Goal: Task Accomplishment & Management: Complete application form

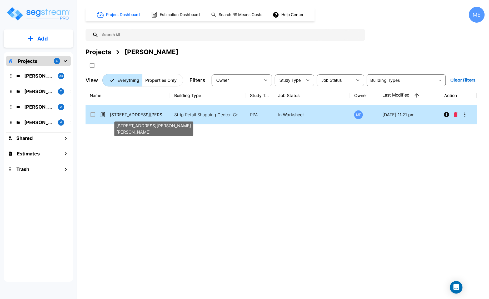
click at [119, 115] on p "[STREET_ADDRESS][PERSON_NAME][PERSON_NAME]" at bounding box center [136, 115] width 53 height 6
checkbox input "true"
click at [119, 115] on p "[STREET_ADDRESS][PERSON_NAME][PERSON_NAME]" at bounding box center [136, 115] width 53 height 6
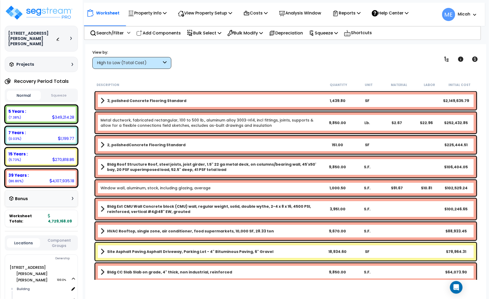
click at [163, 63] on div "High to Low (Total Cost)" at bounding box center [131, 63] width 79 height 12
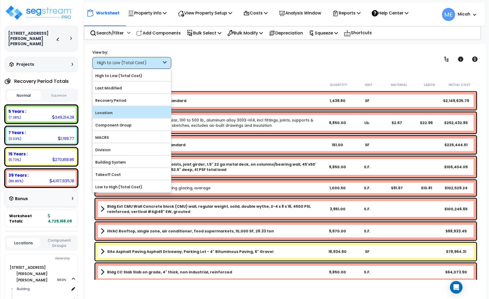
click at [142, 111] on label "Location" at bounding box center [132, 113] width 78 height 8
click at [0, 0] on input "Location" at bounding box center [0, 0] width 0 height 0
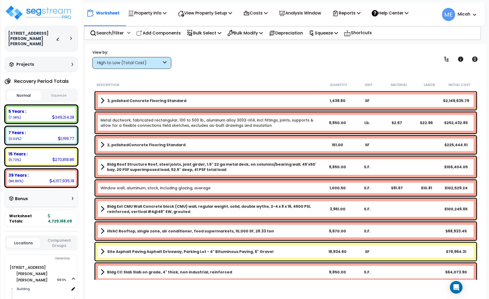
click at [162, 63] on div "High to Low (Total Cost)" at bounding box center [131, 63] width 79 height 12
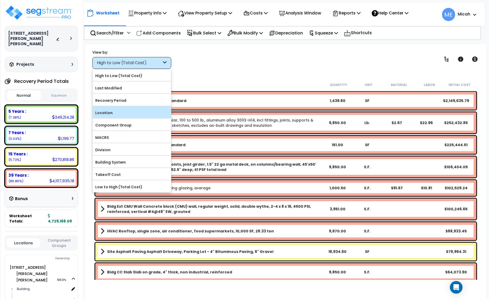
click at [141, 112] on label "Location" at bounding box center [132, 113] width 78 height 8
click at [0, 0] on input "Location" at bounding box center [0, 0] width 0 height 0
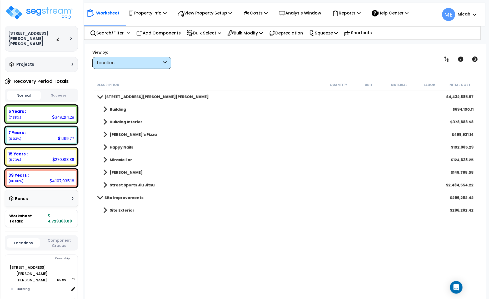
drag, startPoint x: 163, startPoint y: 29, endPoint x: 182, endPoint y: 73, distance: 47.5
click at [163, 29] on p "Add Components" at bounding box center [158, 32] width 44 height 7
select select
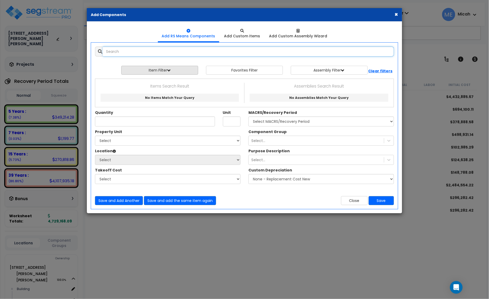
select select
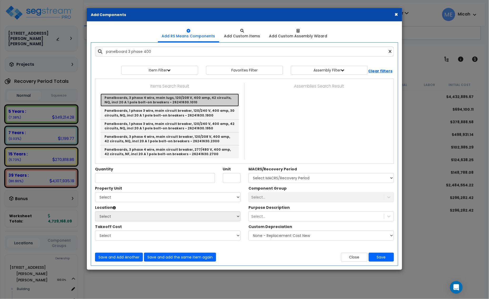
click at [183, 101] on link "Panelboards, 3 phase 4 wire, main lugs, 120/208 V, 400 amp, 42 circuits, NQ, in…" at bounding box center [170, 100] width 138 height 13
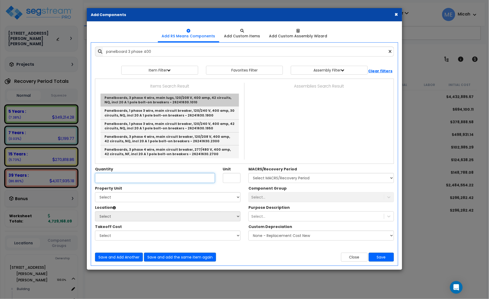
type input "Panelboards, 3 phase 4 wire, main lugs, 120/208 V, 400 amp, 42 circuits, NQ, in…"
type input "Ea."
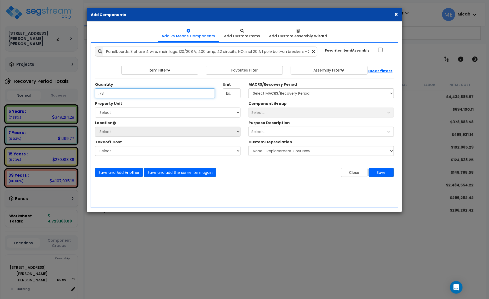
type input ".73"
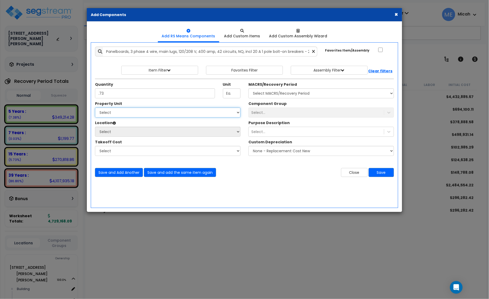
click at [126, 115] on select "Select 2222 Bucklin Hill Rd Site Improvements" at bounding box center [168, 113] width 146 height 10
select select "168097"
click at [95, 108] on select "Select 2222 Bucklin Hill Rd Site Improvements" at bounding box center [168, 113] width 146 height 10
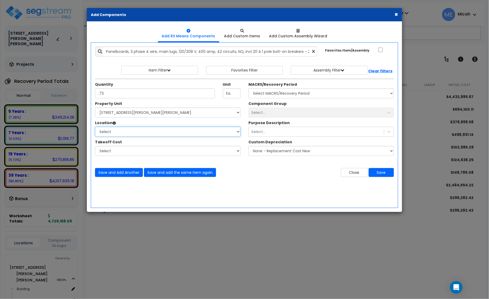
click at [127, 132] on select "Select Building Building Interior Farrelli's Pizza Happy Nails Miracle Ear Papa…" at bounding box center [168, 132] width 146 height 10
select select "31804"
click at [95, 127] on select "Select Building Building Interior Farrelli's Pizza Happy Nails Miracle Ear Papa…" at bounding box center [168, 132] width 146 height 10
click at [287, 94] on select "Select MACRS/Recovery Period 5 Years - 57.0 - Distributive Trades & Services 5 …" at bounding box center [321, 93] width 146 height 10
select select "3667"
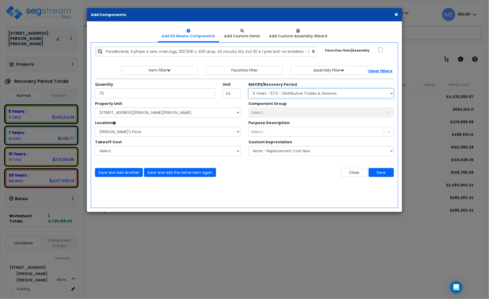
click at [248, 89] on select "Select MACRS/Recovery Period 5 Years - 57.0 - Distributive Trades & Services 5 …" at bounding box center [321, 93] width 146 height 10
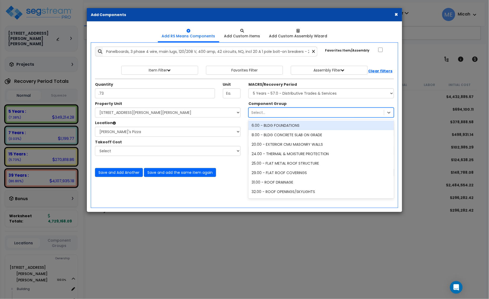
click at [283, 115] on div "Select..." at bounding box center [316, 112] width 135 height 8
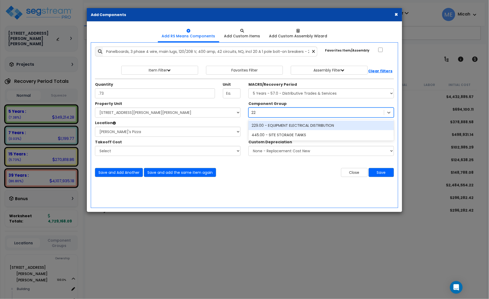
type input "229"
click at [296, 125] on div "229.00 - EQUIPMENT ELECTRICAL DISTRIBUTION" at bounding box center [321, 125] width 146 height 9
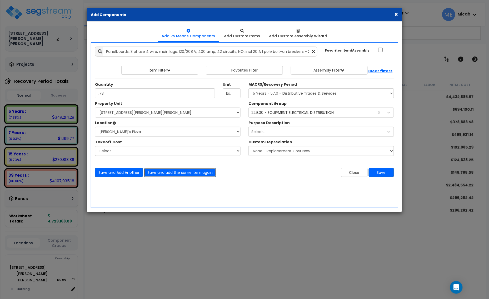
click at [180, 173] on button "Save and add the same item again" at bounding box center [180, 172] width 72 height 9
type input ".27"
click at [376, 173] on button "Save" at bounding box center [381, 172] width 25 height 9
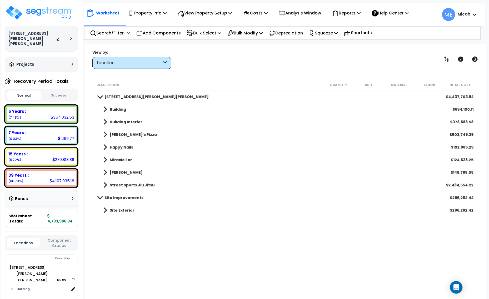
click at [106, 132] on span at bounding box center [105, 134] width 4 height 7
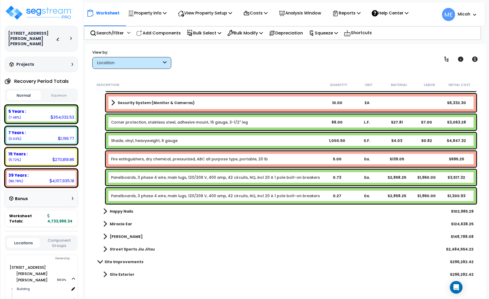
scroll to position [2699, 0]
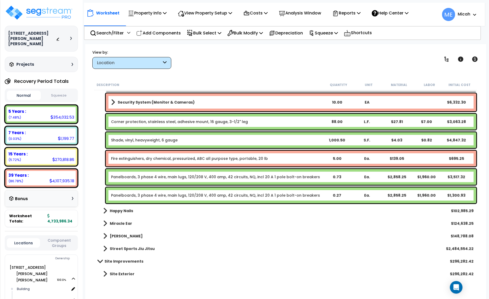
click at [135, 175] on link "Panelboards, 3 phase 4 wire, main lugs, 120/208 V, 400 amp, 42 circuits, NQ, in…" at bounding box center [215, 177] width 209 height 5
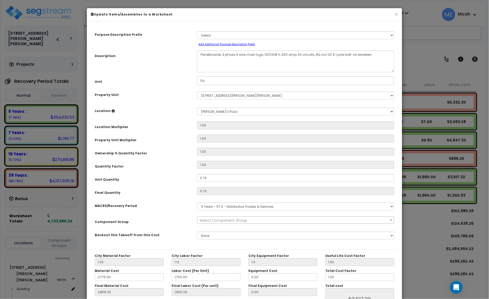
select select "57033"
click at [200, 52] on textarea "Panelboards, 3 phase 4 wire, main lugs, 120/208 V, 400 amp, 42 circuits, NQ, in…" at bounding box center [295, 62] width 197 height 22
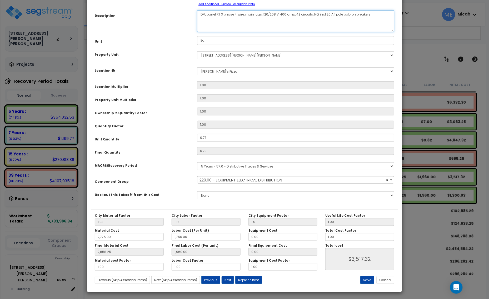
scroll to position [41, 0]
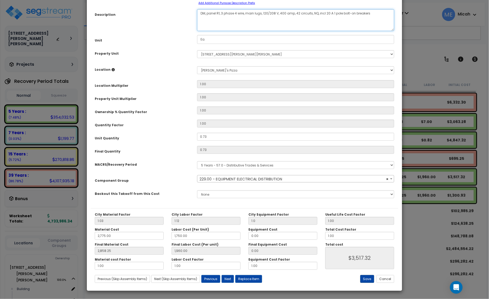
type textarea "DM, panel R1, 3 phase 4 wire, main lugs, 120/208 V, 400 amp, 42 circuits, NQ, i…"
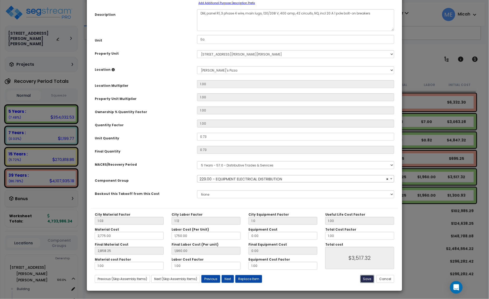
click at [367, 278] on button "Save" at bounding box center [367, 279] width 14 height 8
type input "1.00"
type input "2775.00"
type input "1750.00"
type input "2858.25"
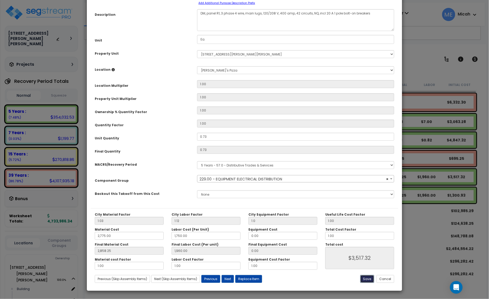
type input "1960.00"
type input "3517.32"
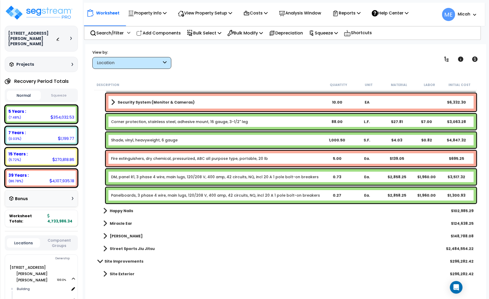
click at [126, 195] on link "Panelboards, 3 phase 4 wire, main lugs, 120/208 V, 400 amp, 42 circuits, NQ, in…" at bounding box center [215, 195] width 209 height 5
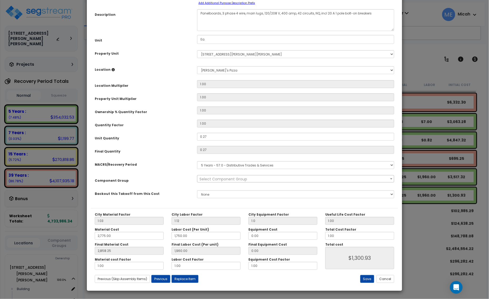
scroll to position [0, 0]
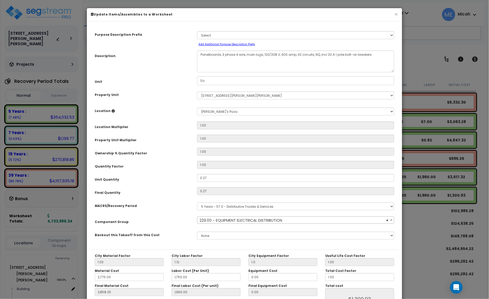
select select "57033"
drag, startPoint x: 220, startPoint y: 53, endPoint x: 196, endPoint y: 57, distance: 25.0
click at [196, 56] on div "Panelboards, 3 phase 4 wire, main lugs, 120/208 V, 400 amp, 42 circuits, NQ, in…" at bounding box center [295, 62] width 205 height 22
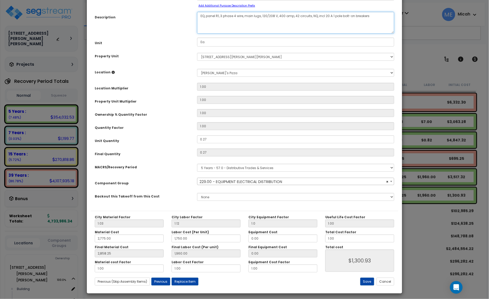
scroll to position [41, 0]
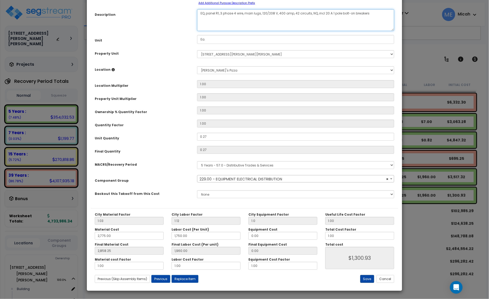
type textarea "EQ, panel R1, 3 phase 4 wire, main lugs, 120/208 V, 400 amp, 42 circuits, NQ, i…"
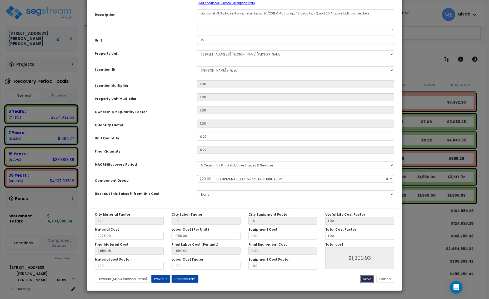
click at [364, 280] on button "Save" at bounding box center [367, 279] width 14 height 8
type input "1.00"
type input "2775.00"
type input "1750.00"
type input "2858.25"
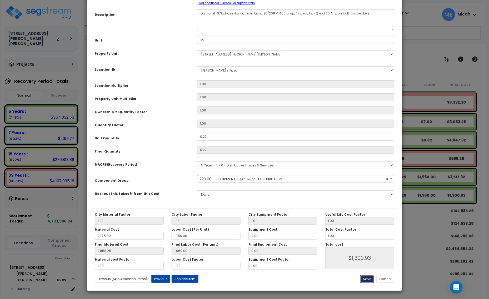
type input "1960.00"
type input "1300.93"
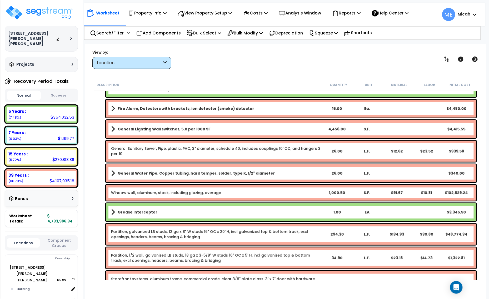
scroll to position [0, 0]
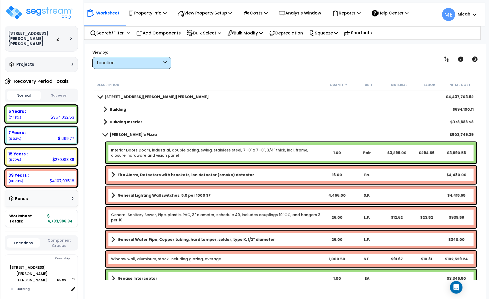
click at [105, 136] on span at bounding box center [104, 135] width 7 height 4
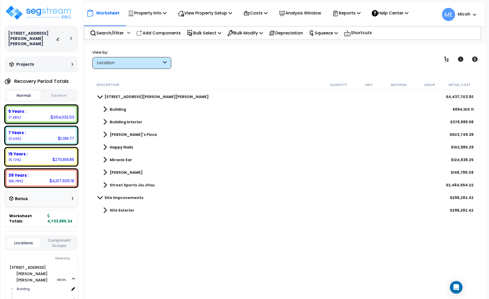
drag, startPoint x: 164, startPoint y: 32, endPoint x: 200, endPoint y: 91, distance: 70.1
click at [164, 32] on p "Add Components" at bounding box center [158, 32] width 44 height 7
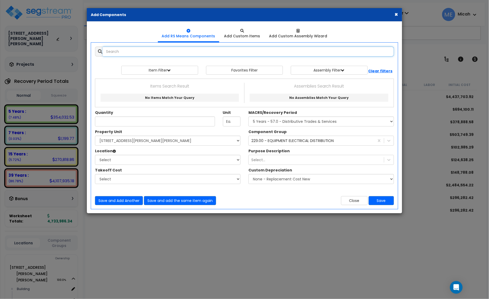
select select
click at [146, 54] on input "text" at bounding box center [248, 52] width 291 height 10
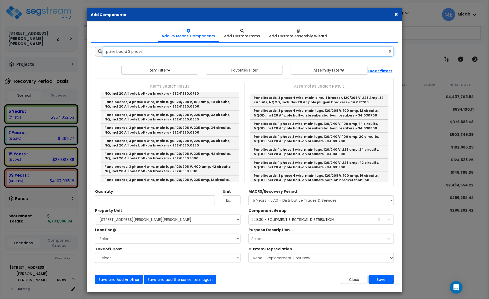
scroll to position [197, 0]
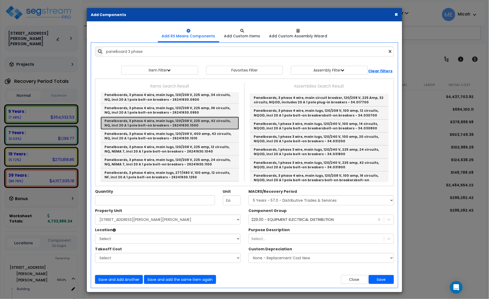
click at [195, 121] on link "Panelboards, 3 phase 4 wire, main lugs, 120/208 V, 225 amp, 42 circuits, NQ, in…" at bounding box center [170, 123] width 138 height 13
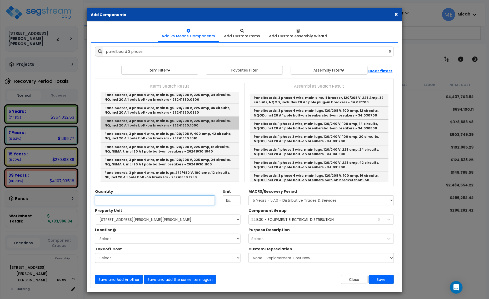
type input "Panelboards, 3 phase 4 wire, main lugs, 120/208 V, 225 amp, 42 circuits, NQ, in…"
checkbox input "true"
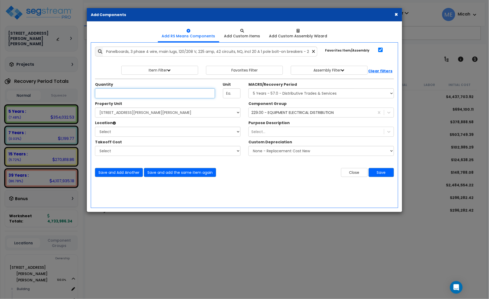
click at [126, 90] on input "Unit Quantity" at bounding box center [155, 93] width 120 height 10
type input ".49"
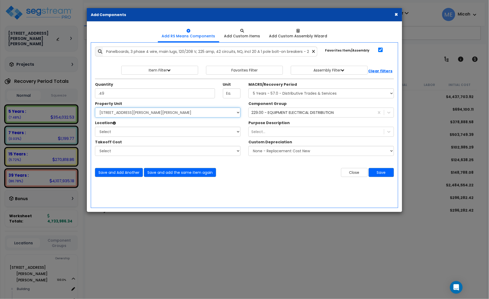
click at [123, 111] on select "Select 2222 Bucklin Hill Rd Site Improvements" at bounding box center [168, 113] width 146 height 10
select select "168097"
click at [95, 108] on select "Select 2222 Bucklin Hill Rd Site Improvements" at bounding box center [168, 113] width 146 height 10
click at [127, 136] on select "Select Building Building Interior Farrelli's Pizza Happy Nails Miracle Ear Papa…" at bounding box center [168, 132] width 146 height 10
select select "31804"
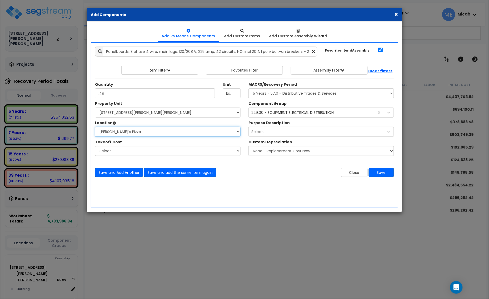
click at [95, 127] on select "Select Building Building Interior Farrelli's Pizza Happy Nails Miracle Ear Papa…" at bounding box center [168, 132] width 146 height 10
click at [266, 92] on select "Select MACRS/Recovery Period 5 Years - 57.0 - Distributive Trades & Services 5 …" at bounding box center [321, 93] width 146 height 10
select select "3667"
click at [248, 89] on select "Select MACRS/Recovery Period 5 Years - 57.0 - Distributive Trades & Services 5 …" at bounding box center [321, 93] width 146 height 10
click at [272, 114] on div "229.00 - EQUIPMENT ELECTRICAL DISTRIBUTION" at bounding box center [292, 112] width 83 height 5
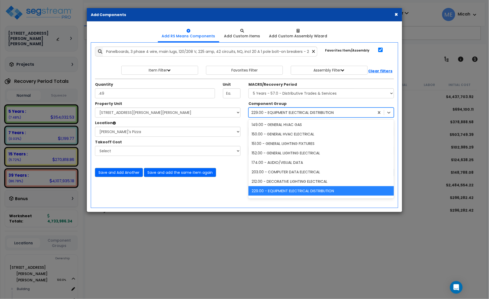
scroll to position [0, 0]
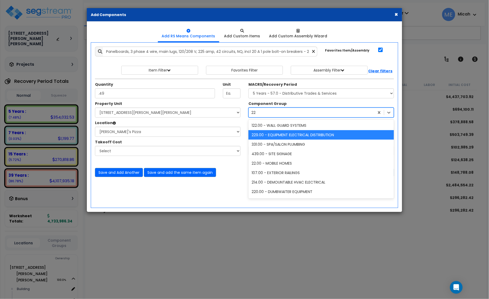
type input "229"
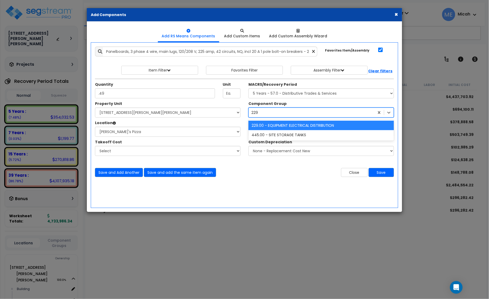
click at [273, 125] on div "229.00 - EQUIPMENT ELECTRICAL DISTRIBUTION" at bounding box center [321, 125] width 146 height 9
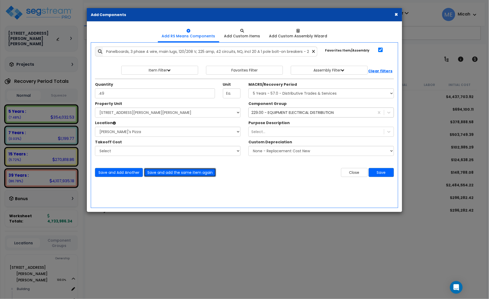
click at [190, 173] on button "Save and add the same item again" at bounding box center [180, 172] width 72 height 9
type input ".43"
click at [188, 174] on button "Save and add the same item again" at bounding box center [180, 172] width 72 height 9
type input ".06"
click at [193, 173] on button "Save and add the same item again" at bounding box center [180, 172] width 72 height 9
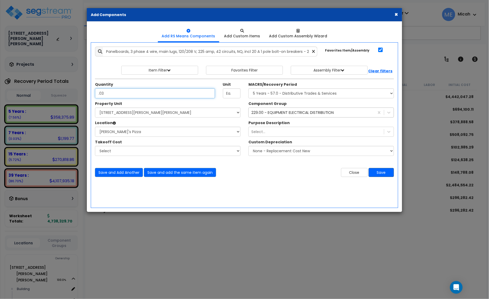
type input ".03"
click at [380, 173] on button "Save" at bounding box center [381, 172] width 25 height 9
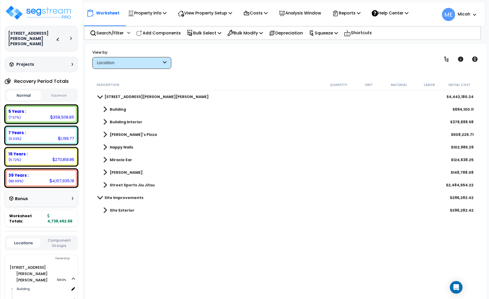
click at [102, 135] on link "[PERSON_NAME]'s Pizza" at bounding box center [127, 134] width 59 height 7
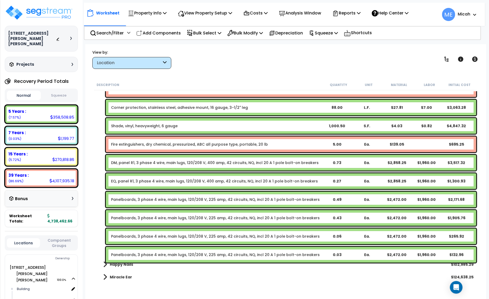
scroll to position [2768, 0]
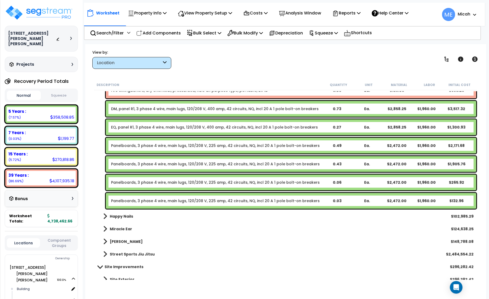
click at [124, 146] on link "Panelboards, 3 phase 4 wire, main lugs, 120/208 V, 225 amp, 42 circuits, NQ, in…" at bounding box center [215, 145] width 209 height 5
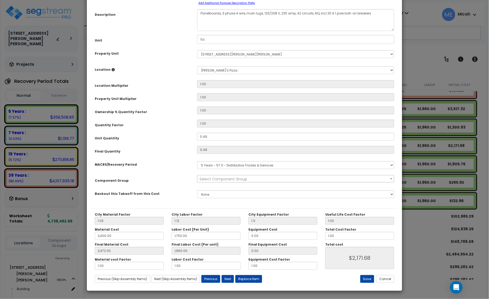
scroll to position [0, 0]
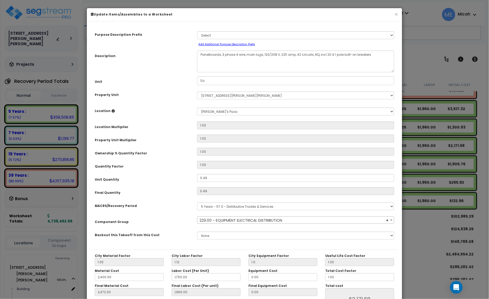
select select "57033"
drag, startPoint x: 220, startPoint y: 53, endPoint x: 192, endPoint y: 54, distance: 28.2
click at [192, 54] on div "Description Panelboards, 3 phase 4 wire, main lugs, 120/208 V, 225 amp, 42 circ…" at bounding box center [244, 62] width 307 height 22
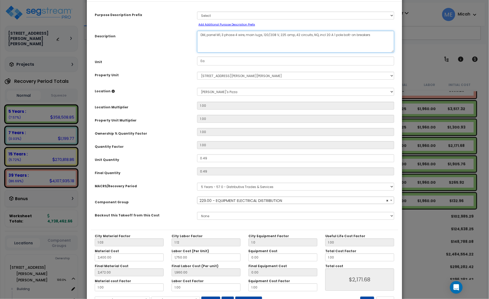
scroll to position [41, 0]
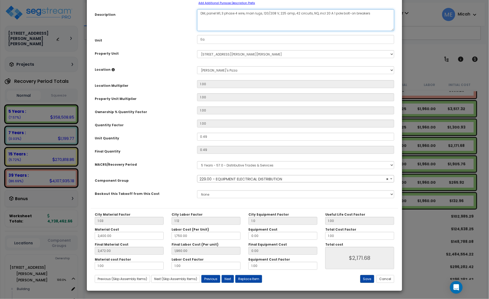
type textarea "DM, panel M1, 3 phase 4 wire, main lugs, 120/208 V, 225 amp, 42 circuits, NQ, i…"
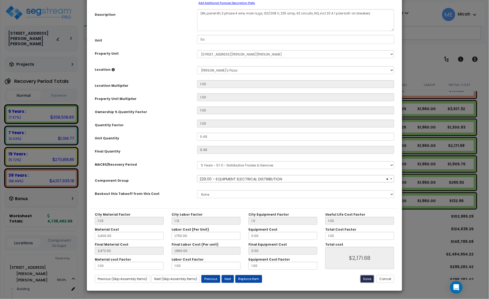
click at [362, 280] on button "Save" at bounding box center [367, 279] width 14 height 8
type input "1.00"
type input "2400.00"
type input "1750.00"
type input "2472.00"
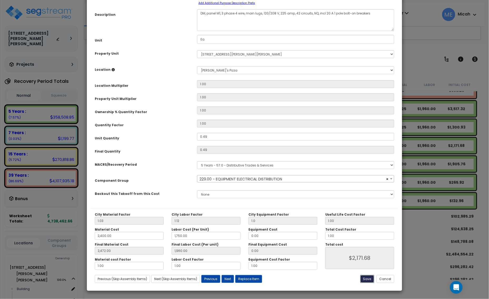
type input "1960.00"
type input "2171.68"
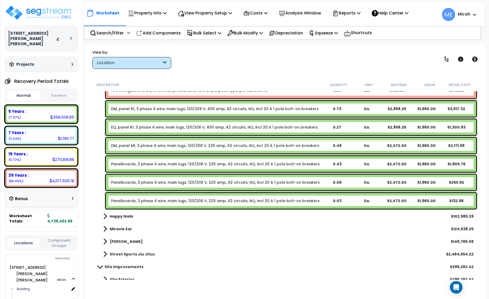
click at [158, 162] on link "Panelboards, 3 phase 4 wire, main lugs, 120/208 V, 225 amp, 42 circuits, NQ, in…" at bounding box center [215, 164] width 209 height 5
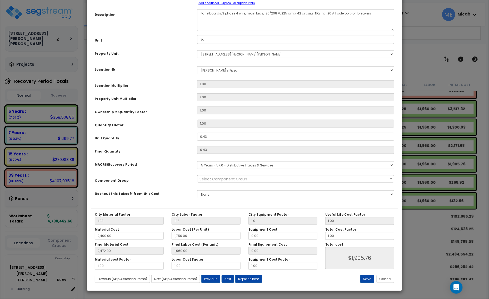
scroll to position [0, 0]
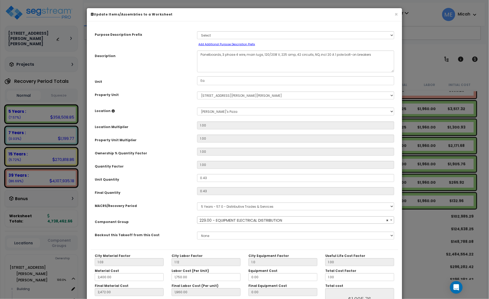
select select "57033"
drag, startPoint x: 220, startPoint y: 53, endPoint x: 216, endPoint y: 54, distance: 4.0
click at [216, 54] on textarea "Panelboards, 3 phase 4 wire, main lugs, 120/208 V, 225 amp, 42 circuits, NQ, in…" at bounding box center [295, 62] width 197 height 22
drag, startPoint x: 220, startPoint y: 54, endPoint x: 204, endPoint y: 59, distance: 16.4
click at [200, 56] on textarea "Panelboards, 3 phase 4 wire, main lugs, 120/208 V, 225 amp, 42 circuits, NQ, in…" at bounding box center [295, 62] width 197 height 22
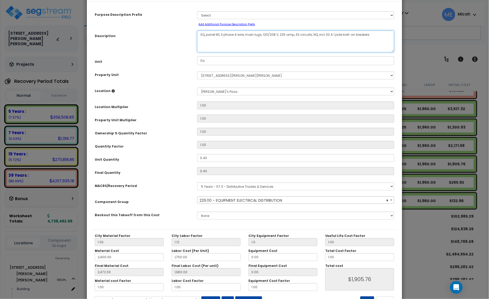
scroll to position [41, 0]
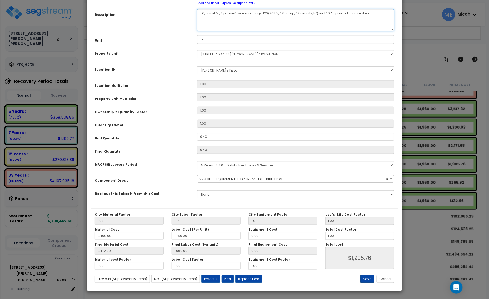
type textarea "EQ, panel M1, 3 phase 4 wire, main lugs, 120/208 V, 225 amp, 42 circuits, NQ, i…"
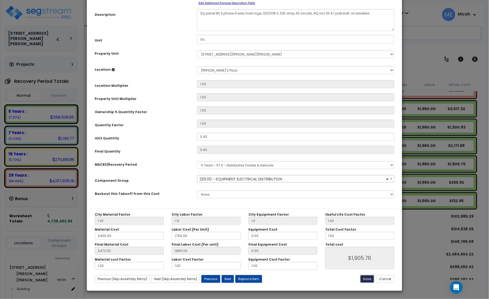
click at [366, 276] on button "Save" at bounding box center [367, 279] width 14 height 8
type input "1.00"
type input "2400.00"
type input "1750.00"
type input "2472.00"
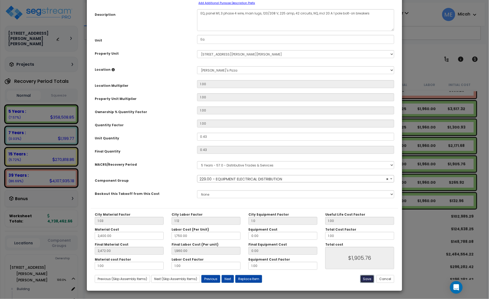
type input "1960.00"
type input "1905.76"
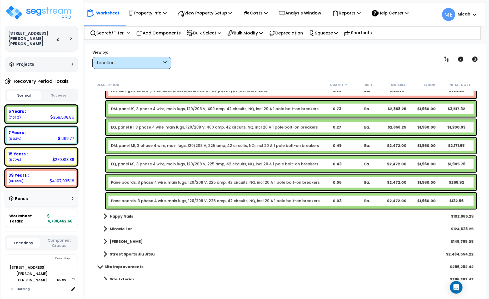
click at [138, 181] on link "Panelboards, 3 phase 4 wire, main lugs, 120/208 V, 225 amp, 42 circuits, NQ, in…" at bounding box center [215, 182] width 209 height 5
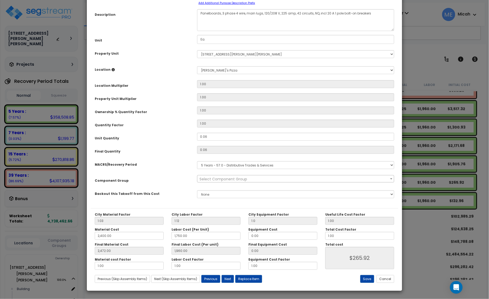
scroll to position [0, 0]
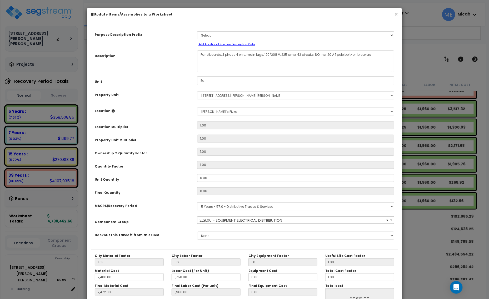
select select "57033"
drag, startPoint x: 221, startPoint y: 53, endPoint x: 200, endPoint y: 54, distance: 20.6
click at [200, 54] on textarea "Panelboards, 3 phase 4 wire, main lugs, 120/208 V, 225 amp, 42 circuits, NQ, in…" at bounding box center [295, 62] width 197 height 22
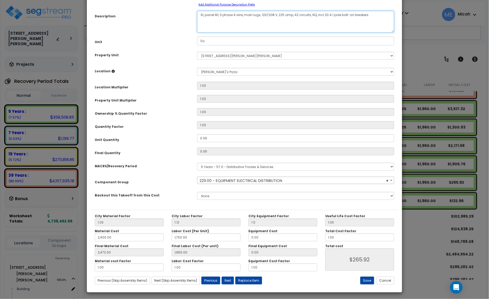
scroll to position [41, 0]
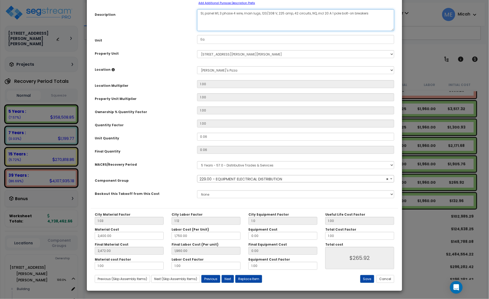
type textarea "SI, panel M1, 3 phase 4 wire, main lugs, 120/208 V, 225 amp, 42 circuits, NQ, i…"
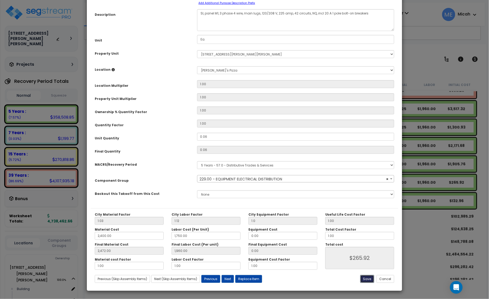
click at [365, 282] on button "Save" at bounding box center [367, 279] width 14 height 8
type input "1.00"
type input "2400.00"
type input "1750.00"
type input "2472.00"
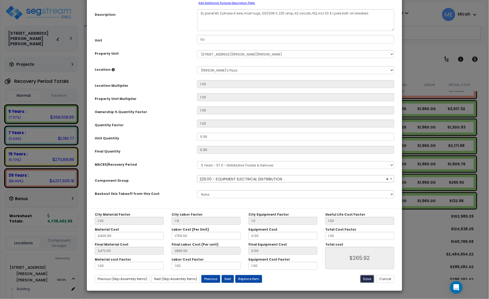
type input "1960.00"
type input "265.92"
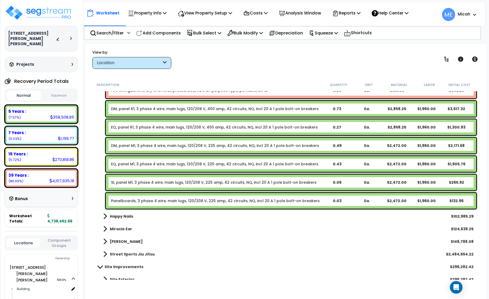
click at [160, 200] on link "Panelboards, 3 phase 4 wire, main lugs, 120/208 V, 225 amp, 42 circuits, NQ, in…" at bounding box center [215, 200] width 209 height 5
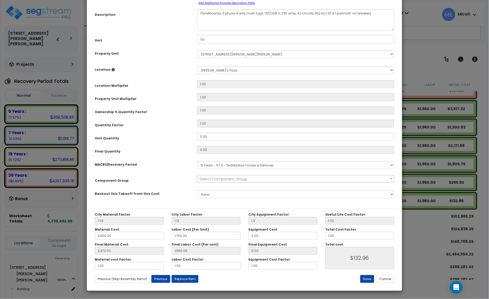
scroll to position [0, 0]
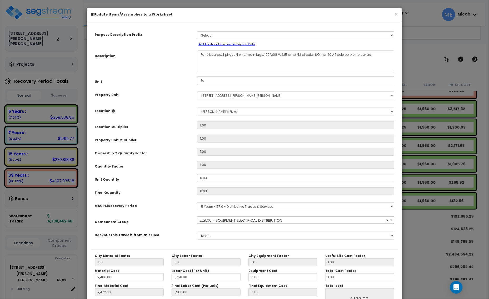
select select "57033"
drag, startPoint x: 220, startPoint y: 54, endPoint x: 199, endPoint y: 53, distance: 21.1
click at [200, 53] on textarea "Panelboards, 3 phase 4 wire, main lugs, 120/208 V, 225 amp, 42 circuits, NQ, in…" at bounding box center [295, 62] width 197 height 22
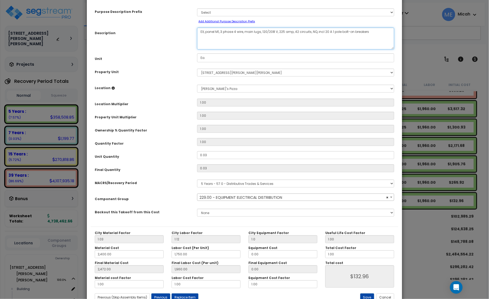
scroll to position [41, 0]
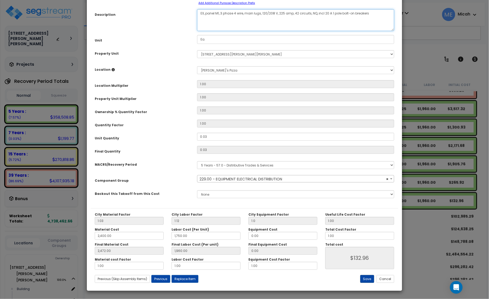
type textarea "EX, panel M1, 3 phase 4 wire, main lugs, 120/208 V, 225 amp, 42 circuits, NQ, i…"
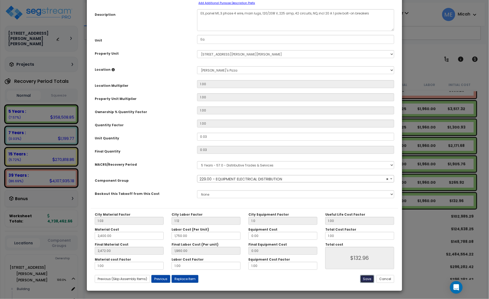
click at [370, 278] on button "Save" at bounding box center [367, 279] width 14 height 8
type input "1.00"
type input "2400.00"
type input "1750.00"
type input "2472.00"
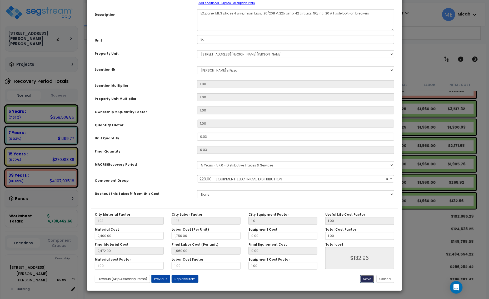
type input "1960.00"
type input "132.96"
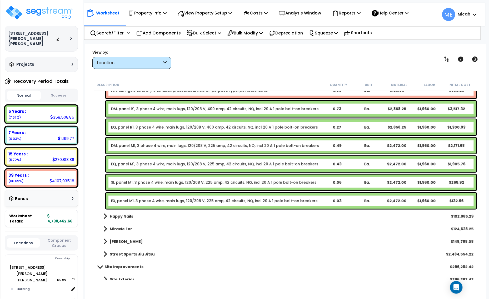
drag, startPoint x: 174, startPoint y: 32, endPoint x: 170, endPoint y: 83, distance: 51.0
click at [174, 32] on p "Add Components" at bounding box center [158, 32] width 44 height 7
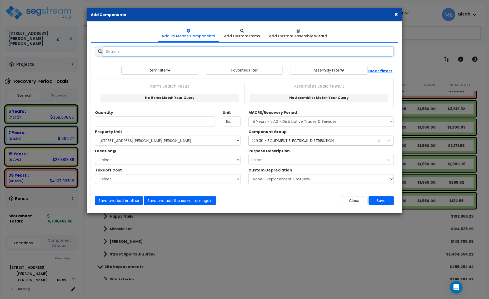
select select
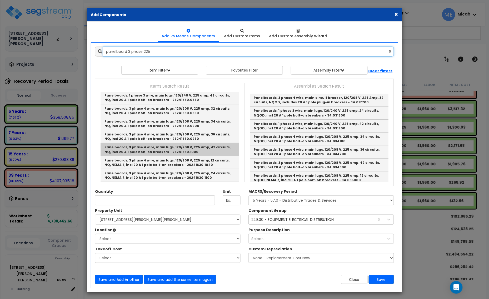
scroll to position [66, 0]
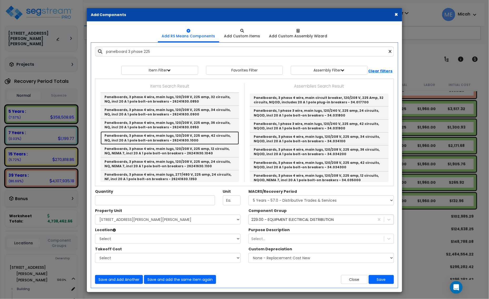
click at [212, 135] on link "Panelboards, 3 phase 4 wire, main lugs, 120/208 V, 225 amp, 42 circuits, NQ, in…" at bounding box center [170, 138] width 138 height 13
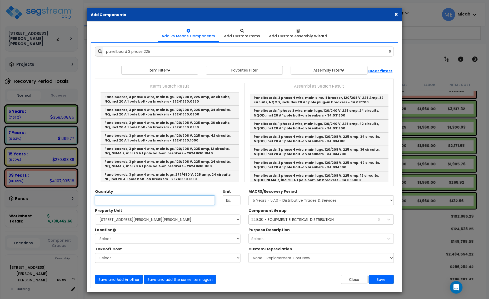
type input "Panelboards, 3 phase 4 wire, main lugs, 120/208 V, 225 amp, 42 circuits, NQ, in…"
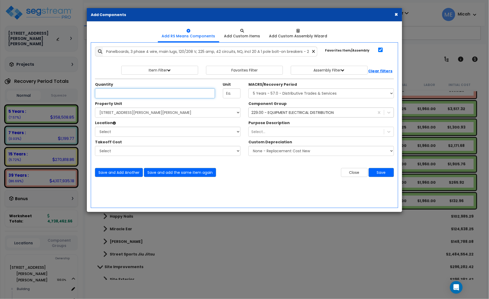
click at [111, 94] on input "Unit Quantity" at bounding box center [155, 93] width 120 height 10
type input ".75"
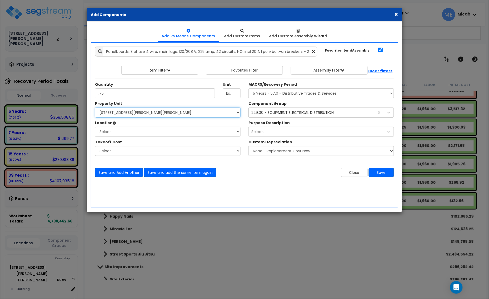
click at [118, 113] on select "Select 2222 Bucklin Hill Rd Site Improvements" at bounding box center [168, 113] width 146 height 10
select select "168097"
click at [95, 108] on select "Select 2222 Bucklin Hill Rd Site Improvements" at bounding box center [168, 113] width 146 height 10
click at [126, 133] on select "Select Building Building Interior Farrelli's Pizza Happy Nails Miracle Ear Papa…" at bounding box center [168, 132] width 146 height 10
select select "31804"
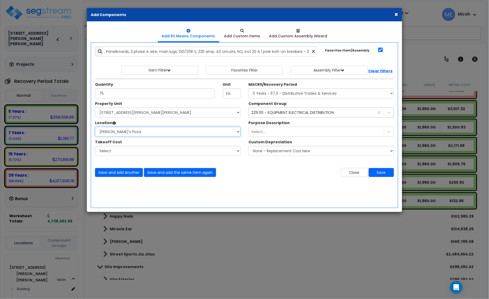
click at [95, 127] on select "Select Building Building Interior Farrelli's Pizza Happy Nails Miracle Ear Papa…" at bounding box center [168, 132] width 146 height 10
click at [278, 92] on select "Select MACRS/Recovery Period 5 Years - 57.0 - Distributive Trades & Services 5 …" at bounding box center [321, 93] width 146 height 10
select select "3667"
click at [248, 89] on select "Select MACRS/Recovery Period 5 Years - 57.0 - Distributive Trades & Services 5 …" at bounding box center [321, 93] width 146 height 10
click at [286, 113] on div "229.00 - EQUIPMENT ELECTRICAL DISTRIBUTION" at bounding box center [292, 112] width 83 height 5
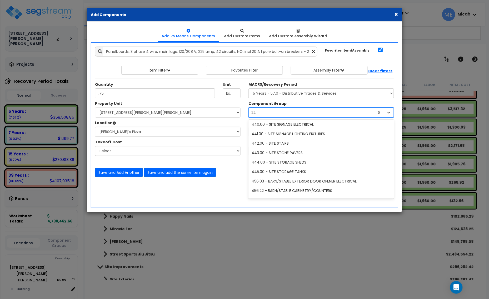
scroll to position [0, 0]
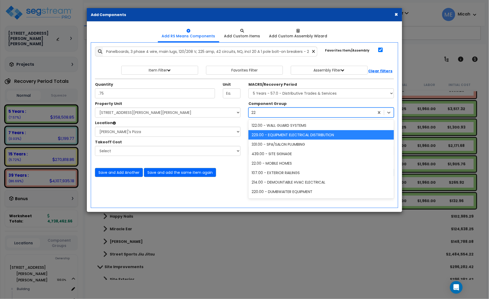
type input "229"
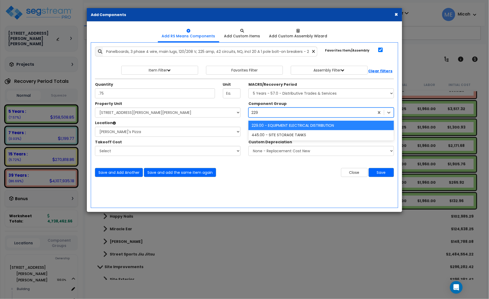
click at [292, 127] on div "229.00 - EQUIPMENT ELECTRICAL DISTRIBUTION" at bounding box center [321, 125] width 146 height 9
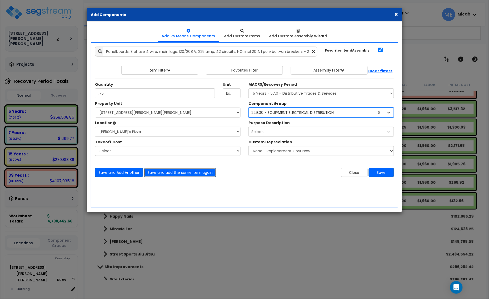
click at [172, 173] on button "Save and add the same item again" at bounding box center [180, 172] width 72 height 9
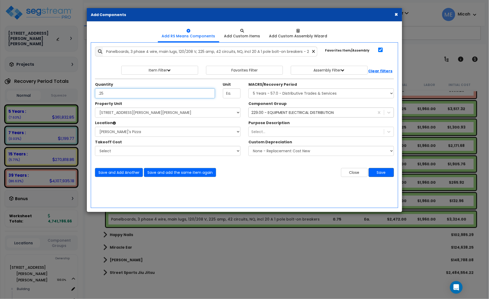
type input ".25"
click at [378, 171] on button "Save" at bounding box center [381, 172] width 25 height 9
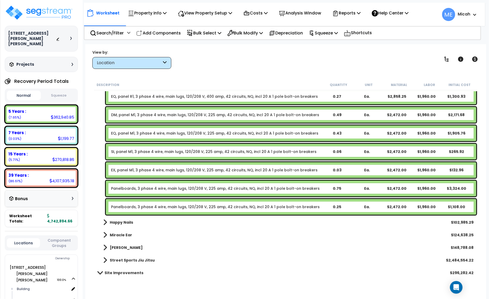
scroll to position [2810, 0]
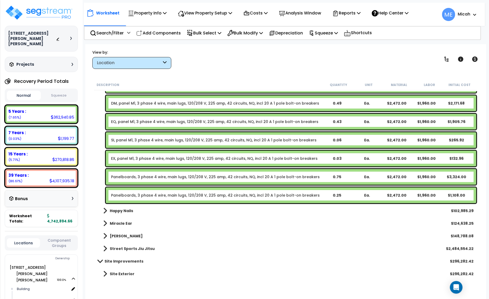
click at [124, 178] on link "Panelboards, 3 phase 4 wire, main lugs, 120/208 V, 225 amp, 42 circuits, NQ, in…" at bounding box center [215, 177] width 209 height 5
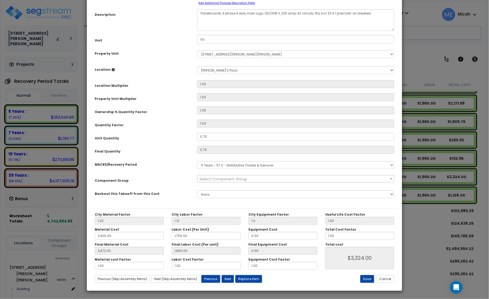
scroll to position [0, 0]
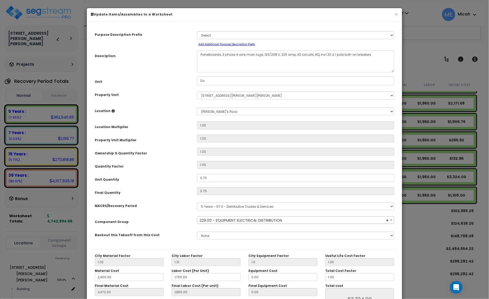
select select "57033"
drag, startPoint x: 220, startPoint y: 53, endPoint x: 196, endPoint y: 53, distance: 24.7
click at [196, 53] on div "Panelboards, 3 phase 4 wire, main lugs, 120/208 V, 225 amp, 42 circuits, NQ, in…" at bounding box center [295, 62] width 205 height 22
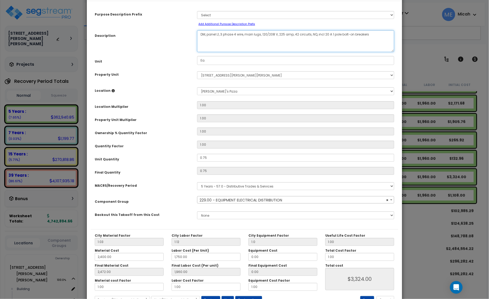
scroll to position [41, 0]
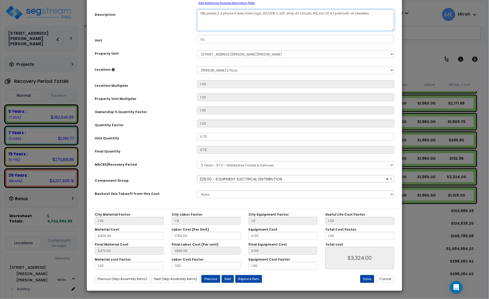
type textarea "DM, panel L1, 3 phase 4 wire, main lugs, 120/208 V, 225 amp, 42 circuits, NQ, i…"
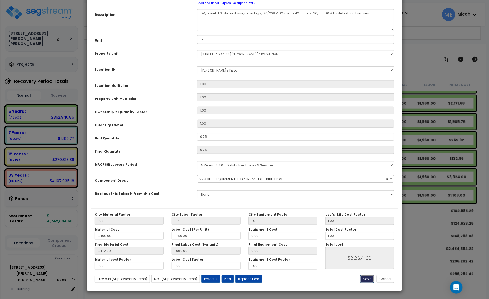
click at [366, 280] on button "Save" at bounding box center [367, 279] width 14 height 8
type input "1.00"
type input "2400.00"
type input "1750.00"
type input "2472.00"
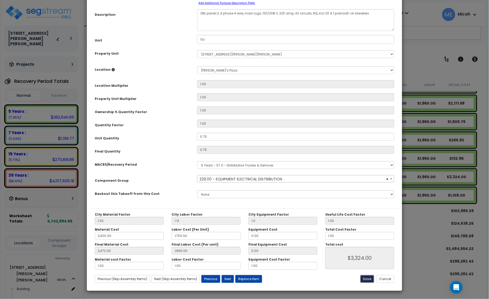
type input "1960.00"
type input "3324.00"
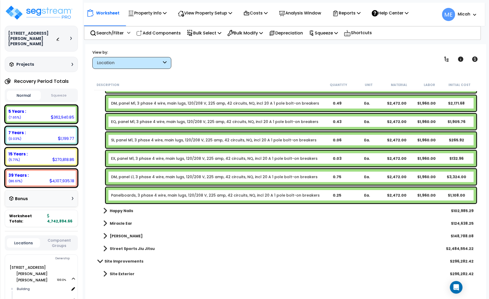
click at [151, 198] on link "Panelboards, 3 phase 4 wire, main lugs, 120/208 V, 225 amp, 42 circuits, NQ, in…" at bounding box center [215, 195] width 209 height 5
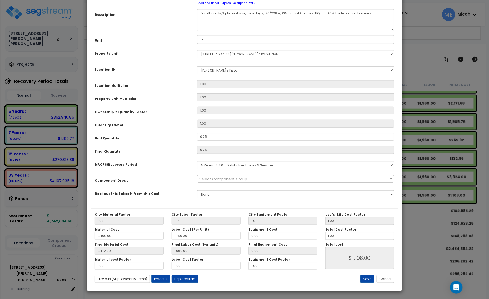
scroll to position [0, 0]
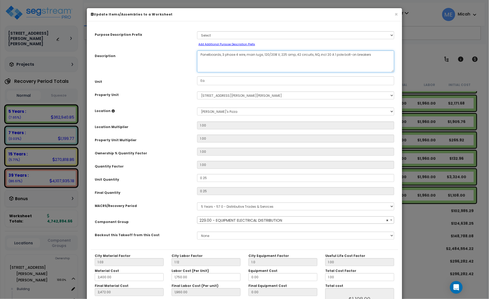
drag, startPoint x: 220, startPoint y: 54, endPoint x: 187, endPoint y: 55, distance: 32.9
click at [187, 55] on div "Description Panelboards, 3 phase 4 wire, main lugs, 120/208 V, 225 amp, 42 circ…" at bounding box center [244, 62] width 307 height 22
select select "57033"
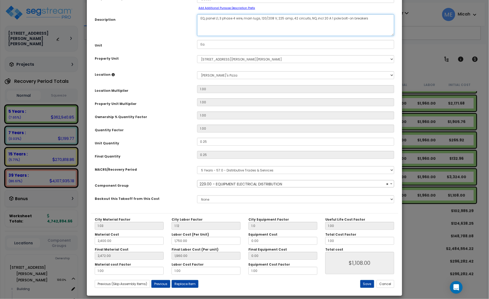
scroll to position [41, 0]
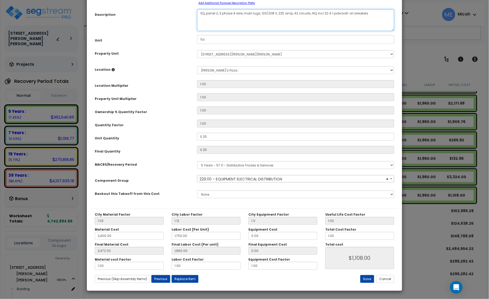
type textarea "EQ, panel L1, 3 phase 4 wire, main lugs, 120/208 V, 225 amp, 42 circuits, NQ, i…"
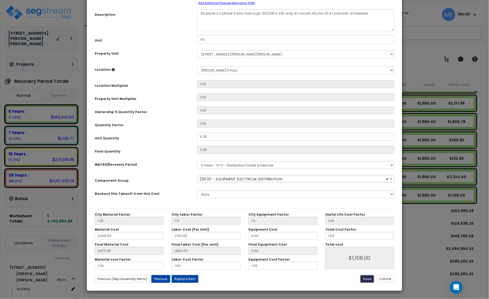
click at [367, 278] on button "Save" at bounding box center [367, 279] width 14 height 8
type input "1.00"
type input "2400.00"
type input "1750.00"
type input "2472.00"
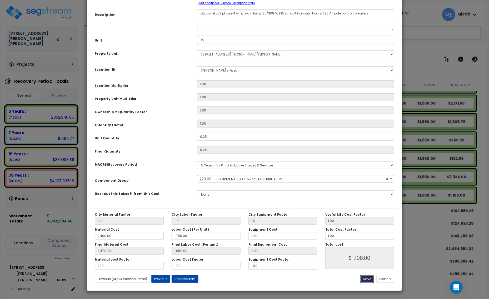
type input "1960.00"
type input "1108.00"
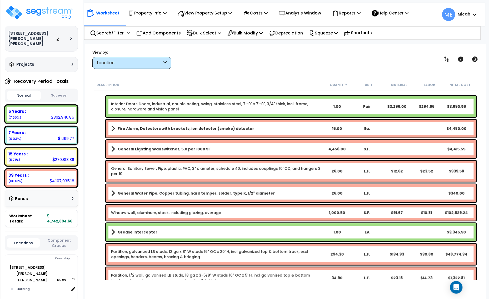
scroll to position [0, 0]
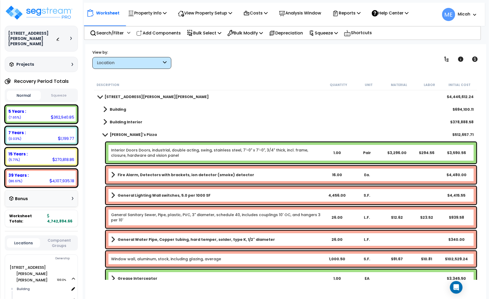
click at [105, 133] on span at bounding box center [104, 135] width 7 height 4
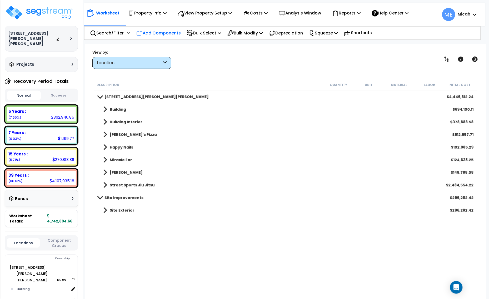
click at [177, 31] on p "Add Components" at bounding box center [158, 32] width 44 height 7
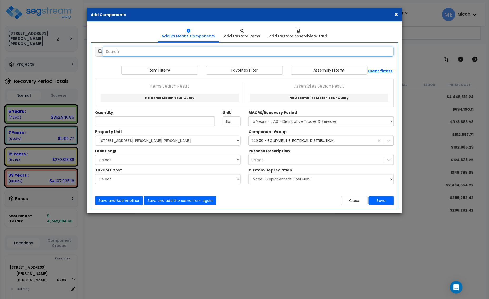
select select
type input "k"
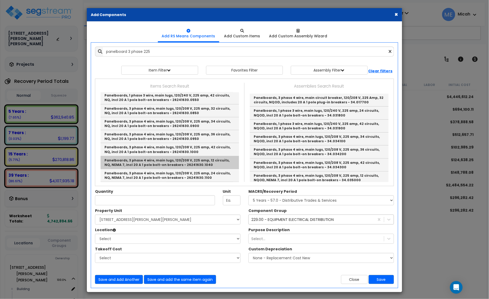
scroll to position [66, 0]
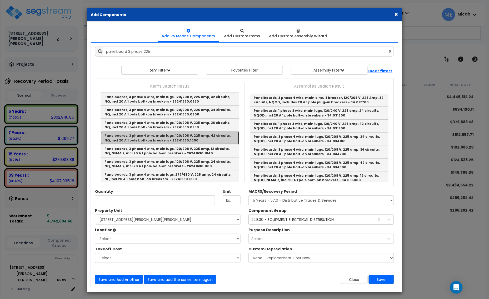
click at [196, 140] on link "Panelboards, 3 phase 4 wire, main lugs, 120/208 V, 225 amp, 42 circuits, NQ, in…" at bounding box center [170, 138] width 138 height 13
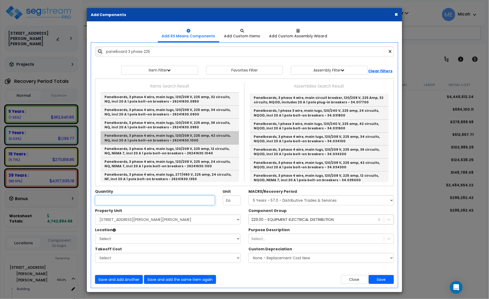
type input "Panelboards, 3 phase 4 wire, main lugs, 120/208 V, 225 amp, 42 circuits, NQ, in…"
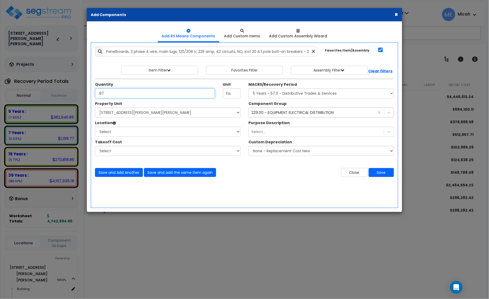
type input ".87"
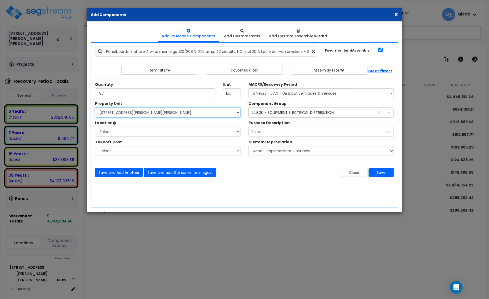
click at [169, 115] on select "Select 2222 Bucklin Hill Rd Site Improvements" at bounding box center [168, 113] width 146 height 10
select select "168097"
click at [95, 108] on select "Select 2222 Bucklin Hill Rd Site Improvements" at bounding box center [168, 113] width 146 height 10
click at [157, 135] on select "Select Building Building Interior Farrelli's Pizza Happy Nails Miracle Ear Papa…" at bounding box center [168, 132] width 146 height 10
select select "31806"
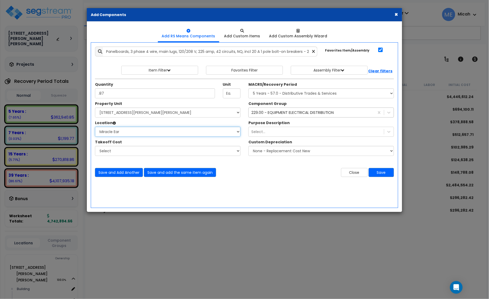
click at [95, 127] on select "Select Building Building Interior Farrelli's Pizza Happy Nails Miracle Ear Papa…" at bounding box center [168, 132] width 146 height 10
click at [292, 93] on select "Select MACRS/Recovery Period 5 Years - 57.0 - Distributive Trades & Services 5 …" at bounding box center [321, 93] width 146 height 10
select select "3667"
click at [248, 89] on select "Select MACRS/Recovery Period 5 Years - 57.0 - Distributive Trades & Services 5 …" at bounding box center [321, 93] width 146 height 10
click at [290, 117] on div "229.00 - EQUIPMENT ELECTRICAL DISTRIBUTION" at bounding box center [312, 112] width 126 height 8
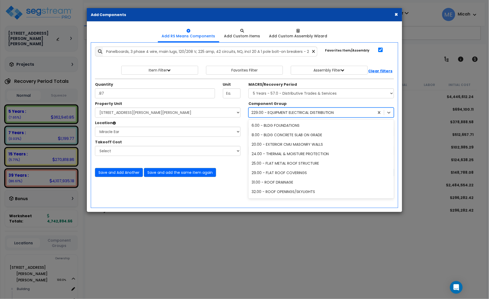
scroll to position [465, 0]
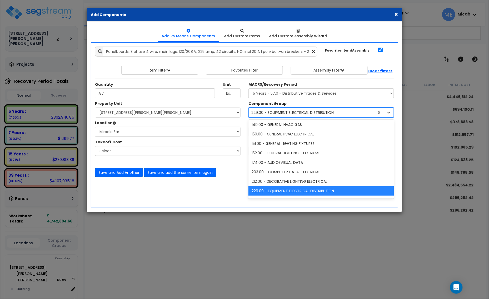
click at [289, 115] on div "229.00 - EQUIPMENT ELECTRICAL DISTRIBUTION" at bounding box center [292, 112] width 83 height 5
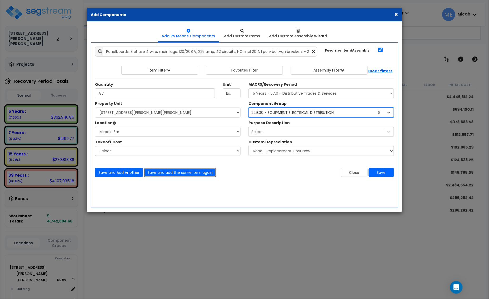
click at [162, 173] on button "Save and add the same item again" at bounding box center [180, 172] width 72 height 9
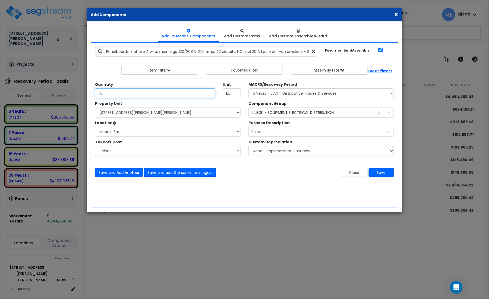
type input ".10"
click at [190, 174] on button "Save and add the same item again" at bounding box center [180, 172] width 72 height 9
type input ".03"
click at [384, 172] on button "Save" at bounding box center [381, 172] width 25 height 9
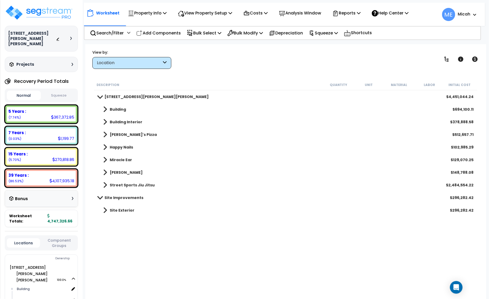
click at [108, 161] on link "Miracle Ear" at bounding box center [115, 159] width 34 height 7
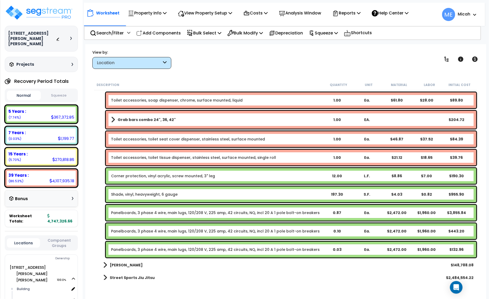
scroll to position [1225, 0]
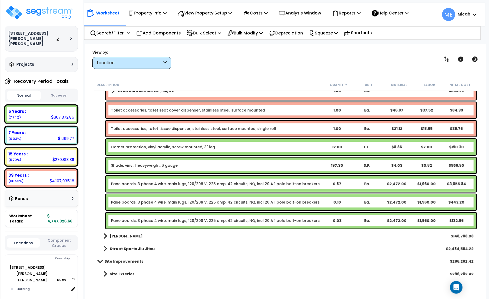
click at [132, 183] on link "Panelboards, 3 phase 4 wire, main lugs, 120/208 V, 225 amp, 42 circuits, NQ, in…" at bounding box center [215, 183] width 209 height 5
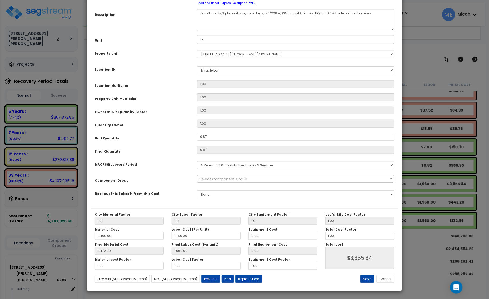
scroll to position [0, 0]
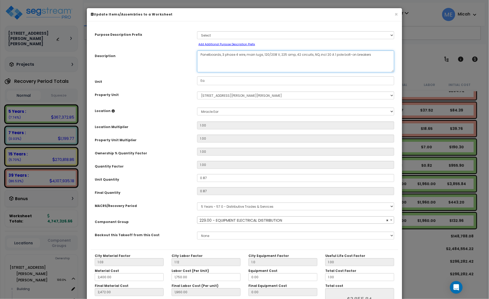
select select "57033"
drag, startPoint x: 220, startPoint y: 54, endPoint x: 198, endPoint y: 56, distance: 22.4
click at [198, 56] on textarea "Panelboards, 3 phase 4 wire, main lugs, 120/208 V, 225 amp, 42 circuits, NQ, in…" at bounding box center [295, 62] width 197 height 22
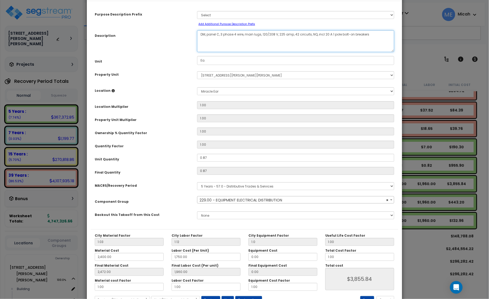
scroll to position [41, 0]
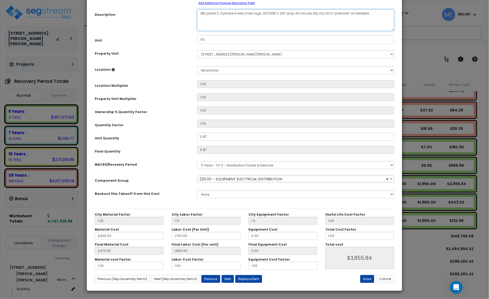
type textarea "DM, panel C, 3 phase 4 wire, main lugs, 120/208 V, 225 amp, 42 circuits, NQ, in…"
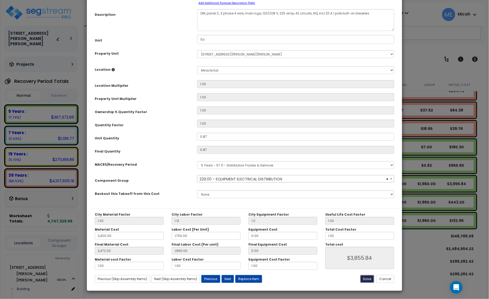
click at [369, 278] on button "Save" at bounding box center [367, 279] width 14 height 8
type input "1.00"
type input "2400.00"
type input "1750.00"
type input "2472.00"
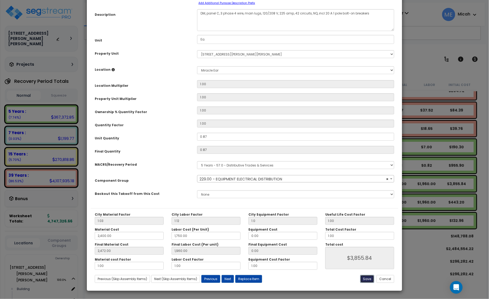
type input "1960.00"
type input "3855.84"
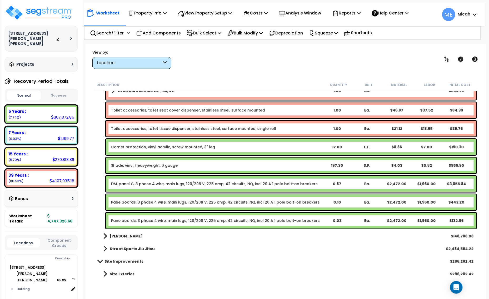
click at [136, 200] on link "Panelboards, 3 phase 4 wire, main lugs, 120/208 V, 225 amp, 42 circuits, NQ, in…" at bounding box center [215, 202] width 209 height 5
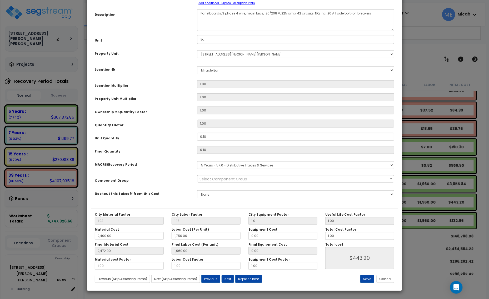
scroll to position [0, 0]
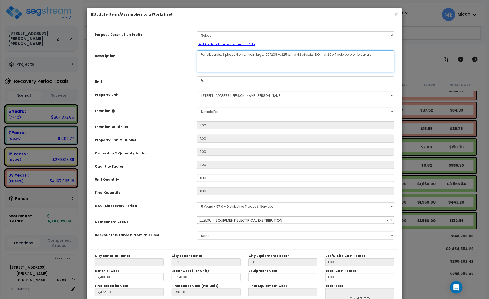
select select "57033"
drag, startPoint x: 220, startPoint y: 53, endPoint x: 197, endPoint y: 54, distance: 23.5
click at [197, 54] on textarea "Panelboards, 3 phase 4 wire, main lugs, 120/208 V, 225 amp, 42 circuits, NQ, in…" at bounding box center [295, 62] width 197 height 22
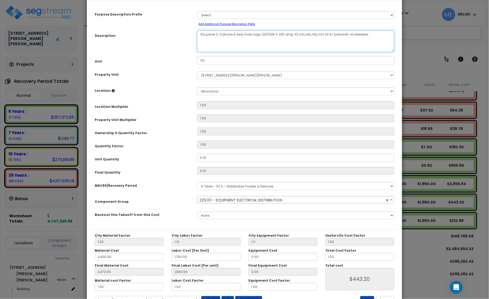
scroll to position [41, 0]
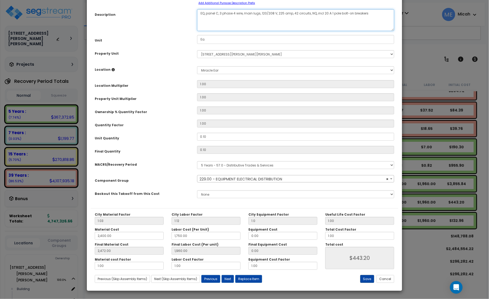
type textarea "EQ, panel C, 3 phase 4 wire, main lugs, 120/208 V, 225 amp, 42 circuits, NQ, in…"
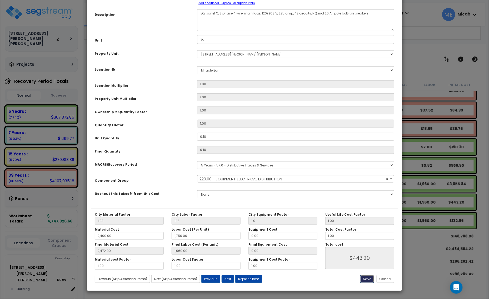
click at [366, 281] on button "Save" at bounding box center [367, 279] width 14 height 8
type input "1.00"
type input "2400.00"
type input "1750.00"
type input "2472.00"
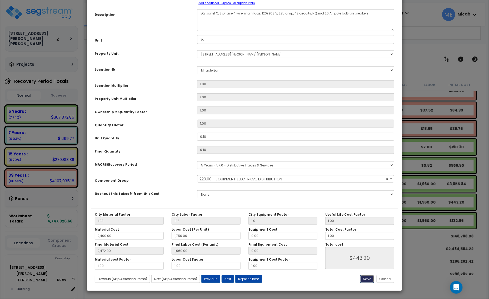
type input "1960.00"
type input "443.20"
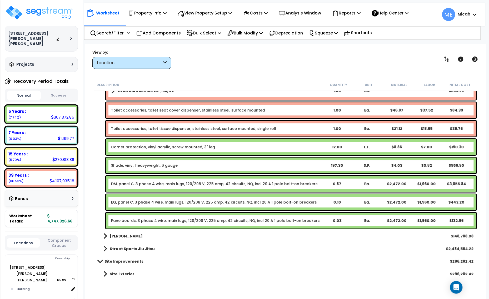
click at [128, 219] on link "Panelboards, 3 phase 4 wire, main lugs, 120/208 V, 225 amp, 42 circuits, NQ, in…" at bounding box center [215, 220] width 209 height 5
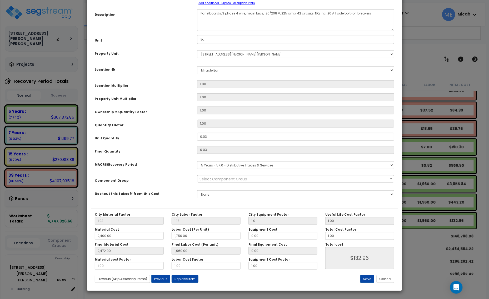
scroll to position [0, 0]
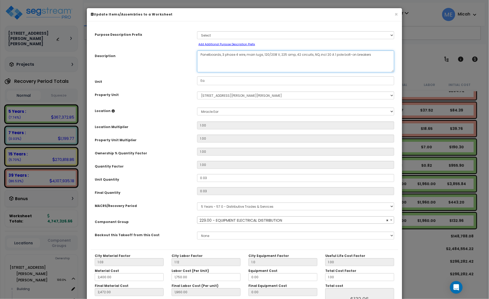
drag, startPoint x: 220, startPoint y: 54, endPoint x: 194, endPoint y: 56, distance: 26.1
click at [194, 56] on div "Panelboards, 3 phase 4 wire, main lugs, 120/208 V, 225 amp, 42 circuits, NQ, in…" at bounding box center [295, 62] width 205 height 22
select select "57033"
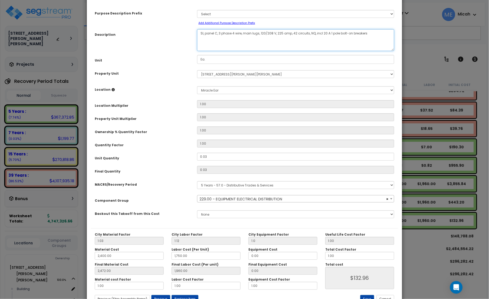
scroll to position [41, 0]
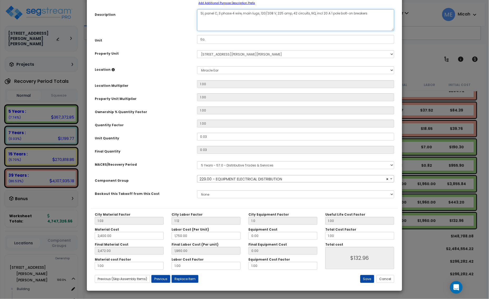
type textarea "SI, panel C, 3 phase 4 wire, main lugs, 120/208 V, 225 amp, 42 circuits, NQ, in…"
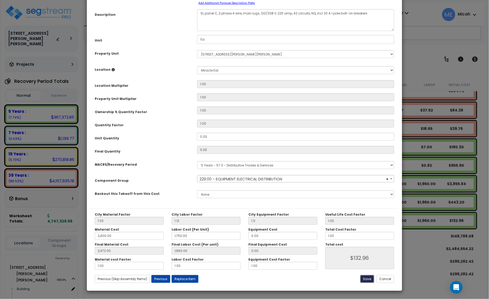
click at [367, 278] on button "Save" at bounding box center [367, 279] width 14 height 8
type input "1.00"
type input "2400.00"
type input "1750.00"
type input "2472.00"
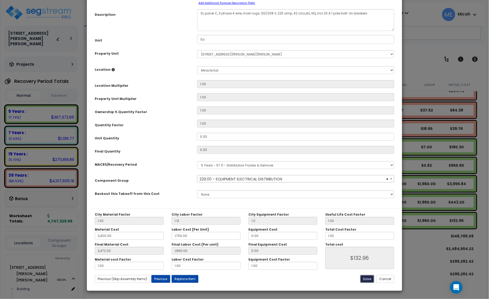
type input "1960.00"
type input "132.96"
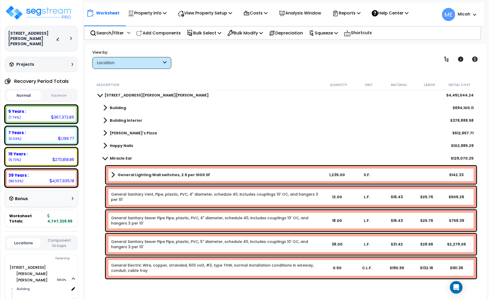
scroll to position [0, 0]
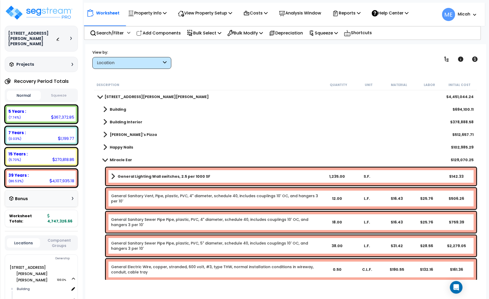
click at [104, 161] on span at bounding box center [104, 160] width 7 height 4
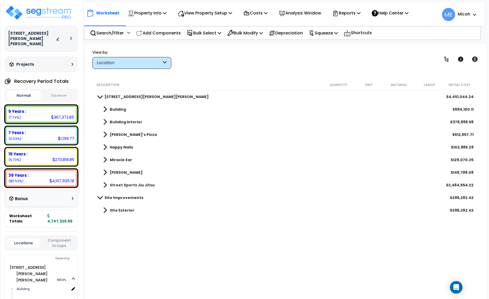
drag, startPoint x: 167, startPoint y: 29, endPoint x: 62, endPoint y: 104, distance: 128.3
click at [167, 29] on p "Add Components" at bounding box center [158, 32] width 44 height 7
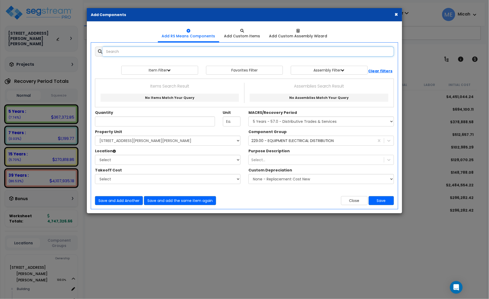
select select
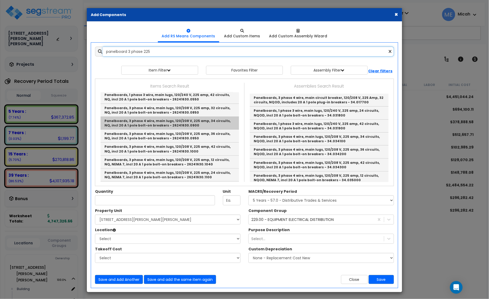
scroll to position [66, 0]
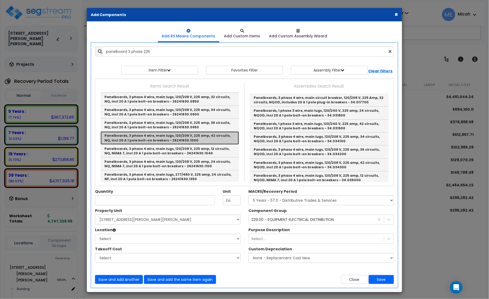
click at [182, 138] on link "Panelboards, 3 phase 4 wire, main lugs, 120/208 V, 225 amp, 42 circuits, NQ, in…" at bounding box center [170, 138] width 138 height 13
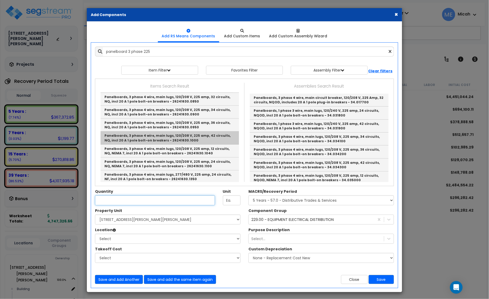
type input "Panelboards, 3 phase 4 wire, main lugs, 120/208 V, 225 amp, 42 circuits, NQ, in…"
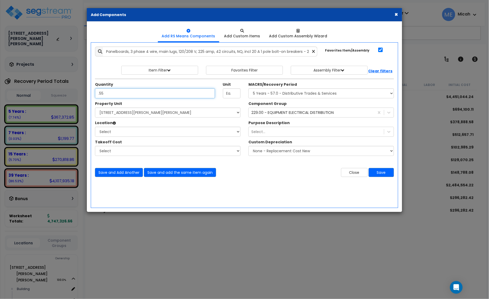
type input ".55"
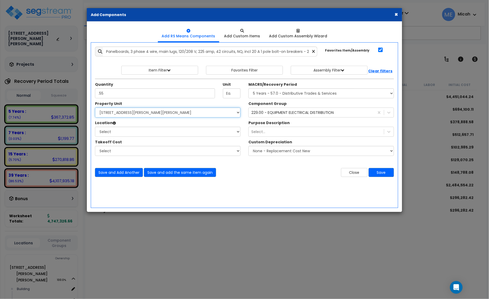
drag, startPoint x: 191, startPoint y: 109, endPoint x: 190, endPoint y: 112, distance: 4.1
click at [191, 111] on select "Select 2222 Bucklin Hill Rd Site Improvements" at bounding box center [168, 113] width 146 height 10
click at [95, 108] on select "Select 2222 Bucklin Hill Rd Site Improvements" at bounding box center [168, 113] width 146 height 10
click at [164, 115] on select "Select 2222 Bucklin Hill Rd Site Improvements" at bounding box center [168, 113] width 146 height 10
select select "168097"
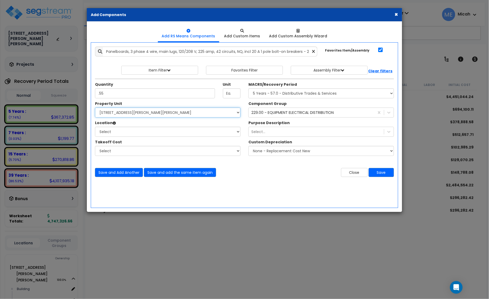
click at [95, 108] on select "Select 2222 Bucklin Hill Rd Site Improvements" at bounding box center [168, 113] width 146 height 10
click at [154, 135] on select "Select Building Building Interior Farrelli's Pizza Happy Nails Miracle Ear Papa…" at bounding box center [168, 132] width 146 height 10
select select "31807"
click at [95, 127] on select "Select Building Building Interior Farrelli's Pizza Happy Nails Miracle Ear Papa…" at bounding box center [168, 132] width 146 height 10
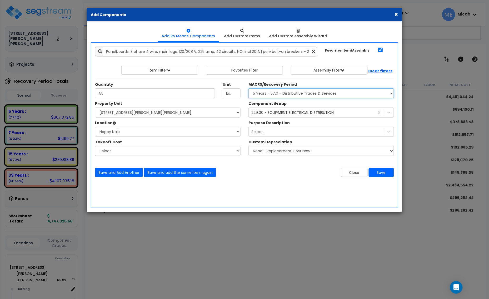
click at [300, 94] on select "Select MACRS/Recovery Period 5 Years - 57.0 - Distributive Trades & Services 5 …" at bounding box center [321, 93] width 146 height 10
select select "3667"
click at [248, 89] on select "Select MACRS/Recovery Period 5 Years - 57.0 - Distributive Trades & Services 5 …" at bounding box center [321, 93] width 146 height 10
click at [287, 115] on div "229.00 - EQUIPMENT ELECTRICAL DISTRIBUTION" at bounding box center [292, 112] width 83 height 5
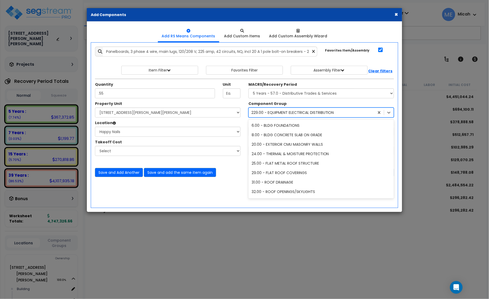
scroll to position [465, 0]
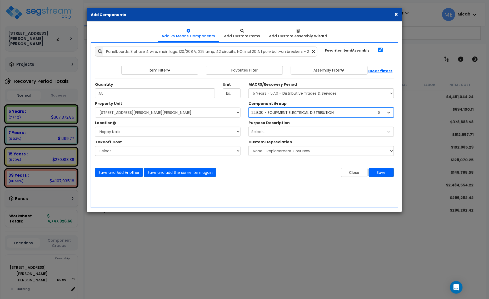
click at [287, 115] on div "229.00 - EQUIPMENT ELECTRICAL DISTRIBUTION" at bounding box center [292, 112] width 83 height 5
click at [168, 176] on button "Save and add the same item again" at bounding box center [180, 172] width 72 height 9
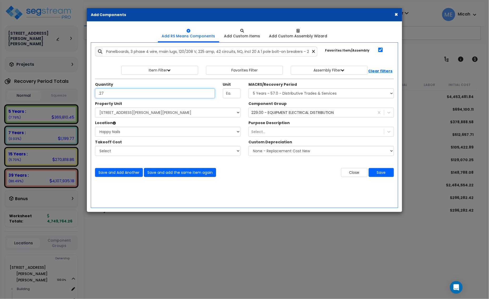
type input ".27"
click at [192, 171] on button "Save and add the same item again" at bounding box center [180, 172] width 72 height 9
type input ".09"
click at [190, 173] on button "Save and add the same item again" at bounding box center [180, 172] width 72 height 9
type input ".09"
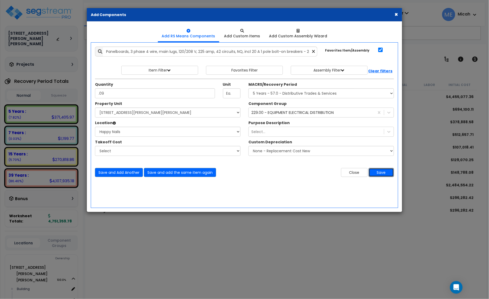
click at [386, 171] on button "Save" at bounding box center [381, 172] width 25 height 9
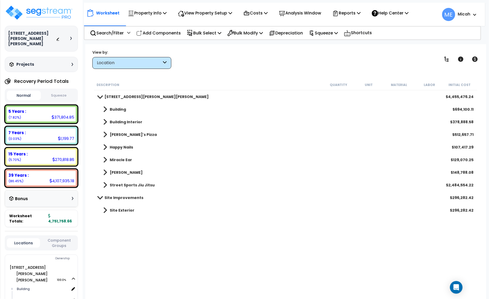
click at [107, 149] on link "Happy Nails" at bounding box center [115, 147] width 35 height 7
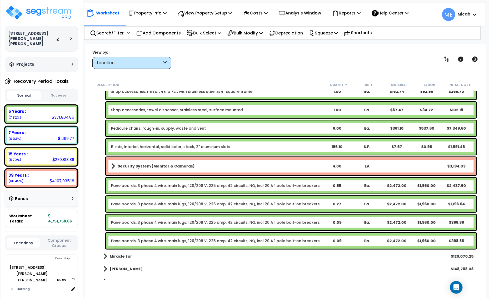
scroll to position [1347, 0]
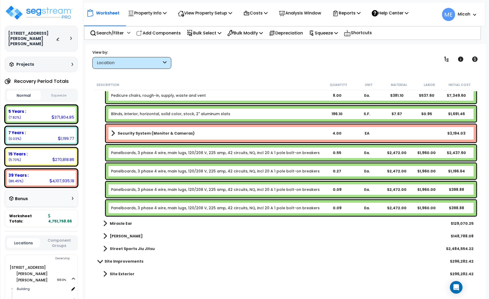
click at [116, 155] on div "Panelboards, 3 phase 4 wire, main lugs, 120/208 V, 225 amp, 42 circuits, NQ, in…" at bounding box center [291, 153] width 371 height 16
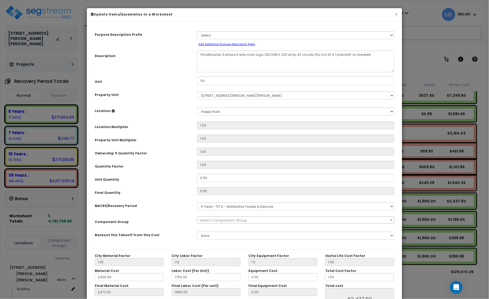
scroll to position [0, 0]
drag, startPoint x: 221, startPoint y: 54, endPoint x: 198, endPoint y: 56, distance: 23.0
click at [198, 56] on textarea "Panelboards, 3 phase 4 wire, main lugs, 120/208 V, 225 amp, 42 circuits, NQ, in…" at bounding box center [295, 62] width 197 height 22
select select "57033"
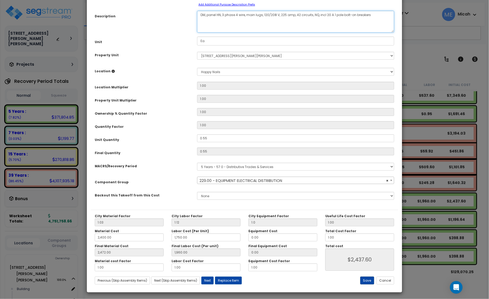
scroll to position [41, 0]
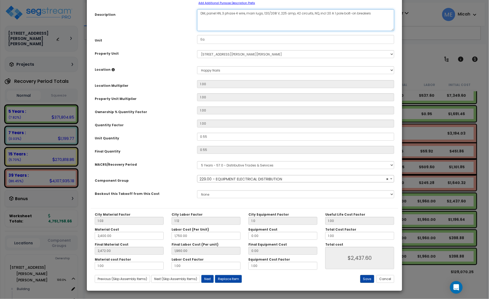
type textarea "DM, panel HN, 3 phase 4 wire, main lugs, 120/208 V, 225 amp, 42 circuits, NQ, i…"
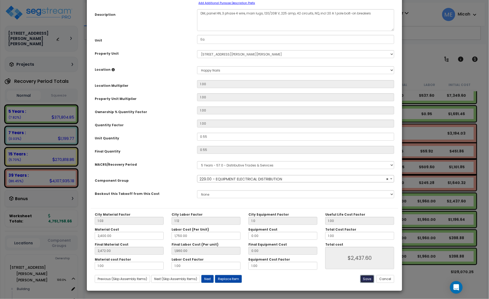
click at [369, 277] on button "Save" at bounding box center [367, 279] width 14 height 8
type input "1.00"
type input "2400.00"
type input "1750.00"
type input "2472.00"
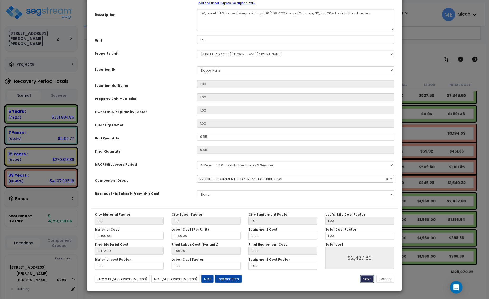
type input "1960.00"
type input "2437.60"
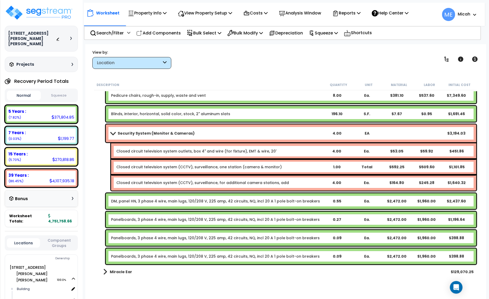
click at [113, 132] on span at bounding box center [112, 133] width 7 height 4
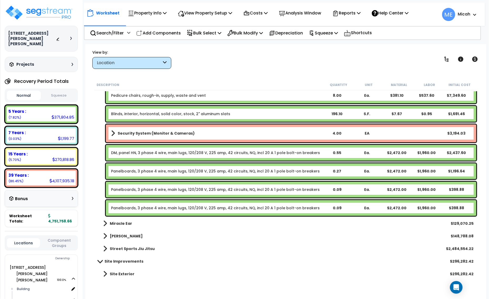
click at [121, 175] on div "Panelboards, 3 phase 4 wire, main lugs, 120/208 V, 225 amp, 42 circuits, NQ, in…" at bounding box center [291, 171] width 371 height 16
click at [121, 174] on div "Panelboards, 3 phase 4 wire, main lugs, 120/208 V, 225 amp, 42 circuits, NQ, in…" at bounding box center [291, 171] width 371 height 16
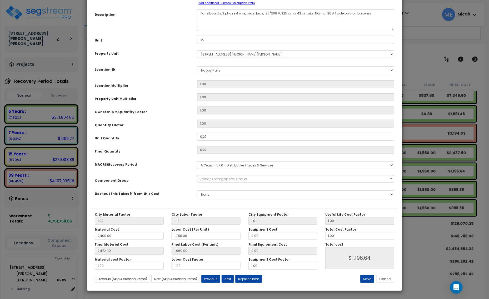
scroll to position [0, 0]
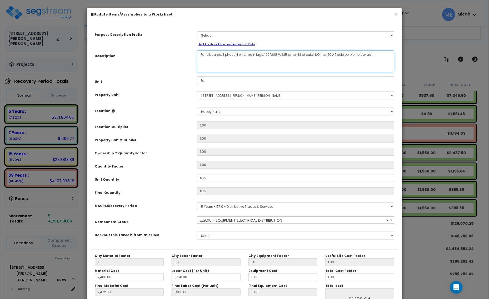
drag, startPoint x: 220, startPoint y: 53, endPoint x: 200, endPoint y: 54, distance: 20.0
click at [200, 54] on textarea "Panelboards, 3 phase 4 wire, main lugs, 120/208 V, 225 amp, 42 circuits, NQ, in…" at bounding box center [295, 62] width 197 height 22
select select "57033"
type textarea "E, 3 phase 4 wire, main lugs, 120/208 V, 225 amp, 42 circuits, NQ, incl 20 A 1 …"
select select "57033"
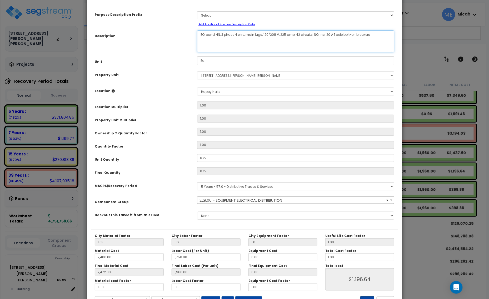
scroll to position [41, 0]
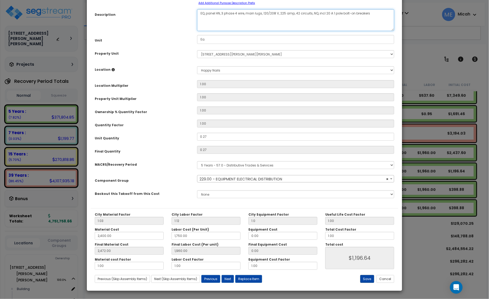
type textarea "EQ, panel HN, 3 phase 4 wire, main lugs, 120/208 V, 225 amp, 42 circuits, NQ, i…"
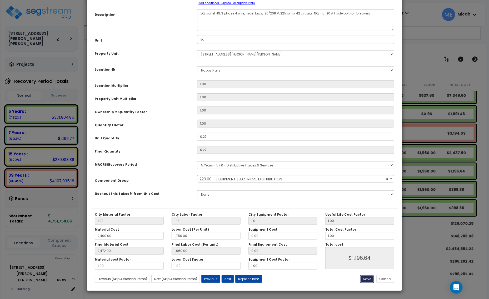
click at [365, 280] on button "Save" at bounding box center [367, 279] width 14 height 8
type input "1.00"
type input "2400.00"
type input "1750.00"
type input "2472.00"
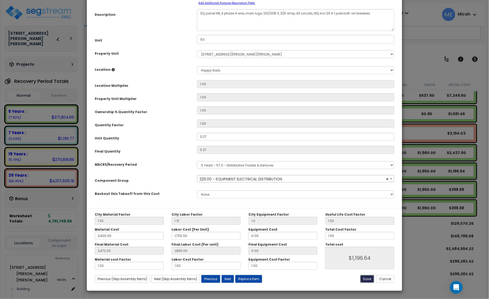
type input "1960.00"
type input "1196.64"
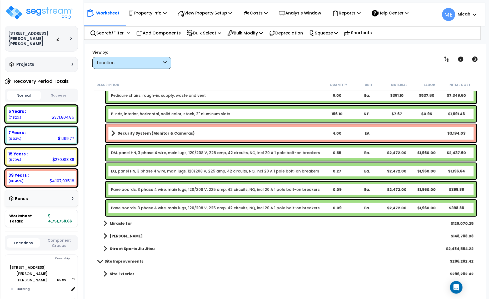
click at [147, 190] on link "Panelboards, 3 phase 4 wire, main lugs, 120/208 V, 225 amp, 42 circuits, NQ, in…" at bounding box center [215, 189] width 209 height 5
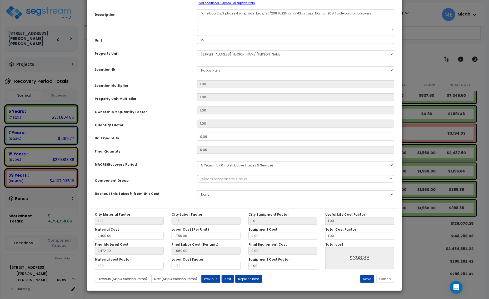
scroll to position [0, 0]
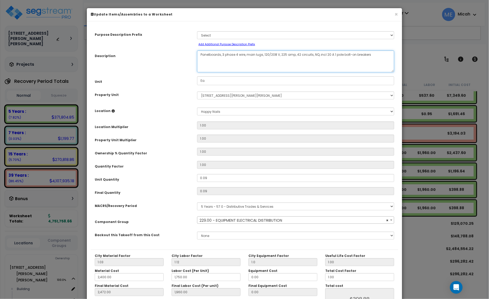
drag, startPoint x: 221, startPoint y: 53, endPoint x: 200, endPoint y: 59, distance: 21.8
click at [199, 56] on textarea "Panelboards, 3 phase 4 wire, main lugs, 120/208 V, 225 amp, 42 circuits, NQ, in…" at bounding box center [295, 62] width 197 height 22
select select "57033"
type textarea "S, 3 phase 4 wire, main lugs, 120/208 V, 225 amp, 42 circuits, NQ, incl 20 A 1 …"
select select "57033"
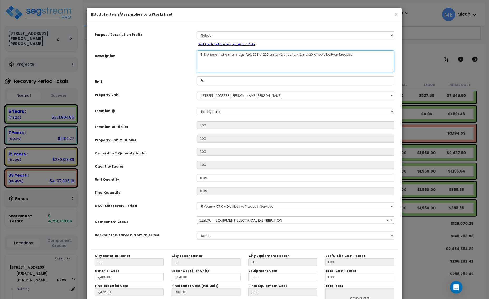
type textarea "SI, 3 phase 4 wire, main lugs, 120/208 V, 225 amp, 42 circuits, NQ, incl 20 A 1…"
select select "57033"
type textarea "SI,, 3 phase 4 wire, main lugs, 120/208 V, 225 amp, 42 circuits, NQ, incl 20 A …"
select select "57033"
type textarea "SI, , 3 phase 4 wire, main lugs, 120/208 V, 225 amp, 42 circuits, NQ, incl 20 A…"
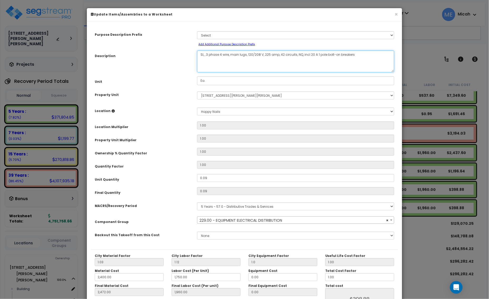
select select "57033"
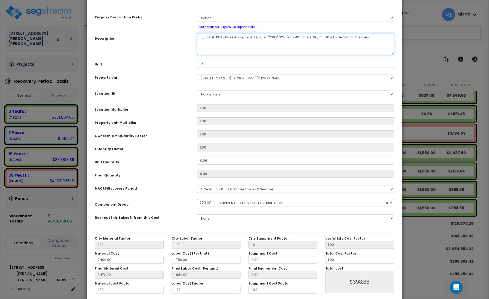
scroll to position [41, 0]
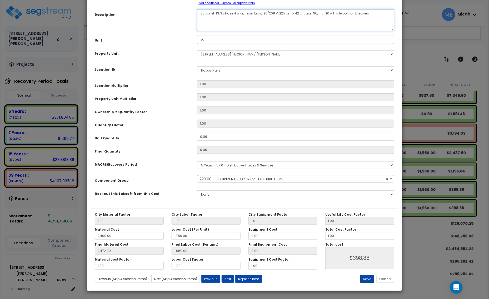
type textarea "SI, panel HN, 3 phase 4 wire, main lugs, 120/208 V, 225 amp, 42 circuits, NQ, i…"
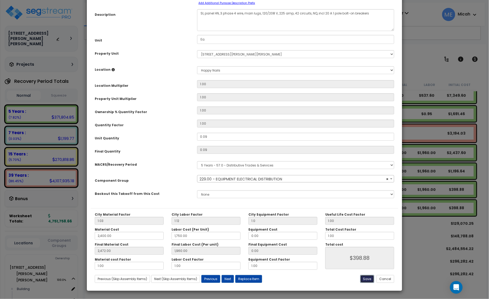
click at [364, 281] on button "Save" at bounding box center [367, 279] width 14 height 8
type input "1.00"
type input "2400.00"
type input "1750.00"
type input "2472.00"
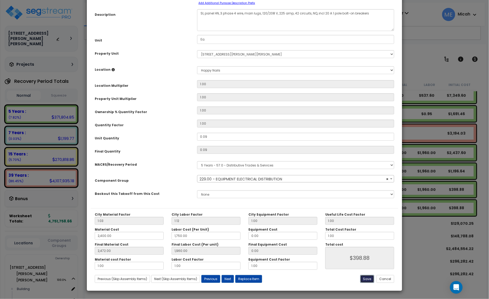
type input "1960.00"
type input "398.88"
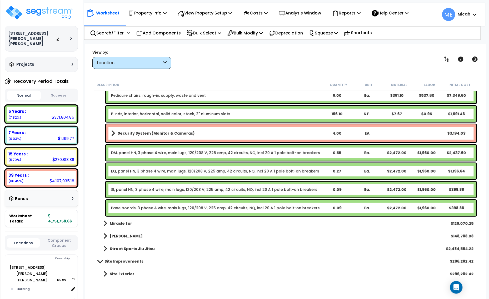
click at [140, 207] on link "Panelboards, 3 phase 4 wire, main lugs, 120/208 V, 225 amp, 42 circuits, NQ, in…" at bounding box center [215, 208] width 209 height 5
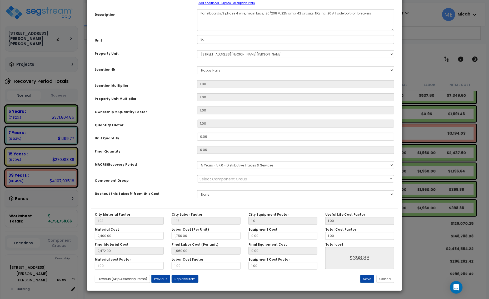
scroll to position [0, 0]
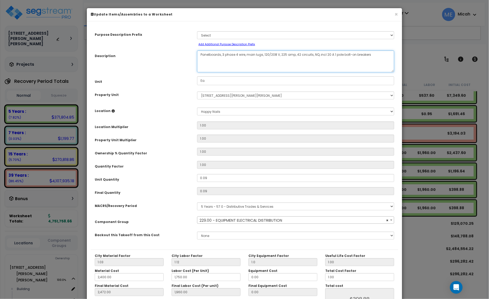
drag, startPoint x: 221, startPoint y: 54, endPoint x: 196, endPoint y: 54, distance: 25.0
click at [196, 54] on div "Panelboards, 3 phase 4 wire, main lugs, 120/208 V, 225 amp, 42 circuits, NQ, in…" at bounding box center [295, 62] width 205 height 22
select select "57033"
type textarea "D, 3 phase 4 wire, main lugs, 120/208 V, 225 amp, 42 circuits, NQ, incl 20 A 1 …"
select select "57033"
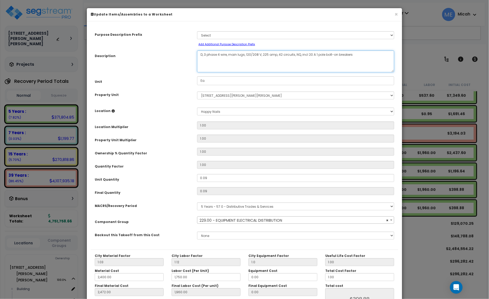
type textarea "DI, 3 phase 4 wire, main lugs, 120/208 V, 225 amp, 42 circuits, NQ, incl 20 A 1…"
select select "57033"
type textarea "DI,, 3 phase 4 wire, main lugs, 120/208 V, 225 amp, 42 circuits, NQ, incl 20 A …"
select select "57033"
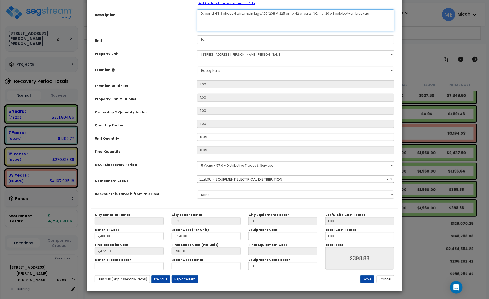
scroll to position [41, 0]
type textarea "DI, panel HN, 3 phase 4 wire, main lugs, 120/208 V, 225 amp, 42 circuits, NQ, i…"
click at [365, 278] on button "Save" at bounding box center [367, 279] width 14 height 8
type input "1.00"
type input "2400.00"
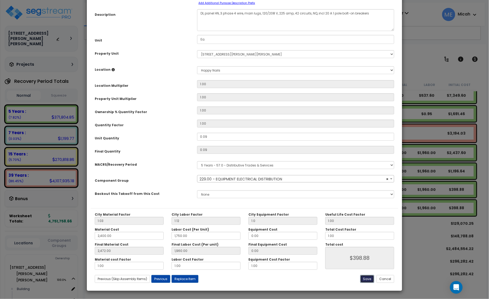
type input "1750.00"
type input "2472.00"
type input "1960.00"
type input "398.88"
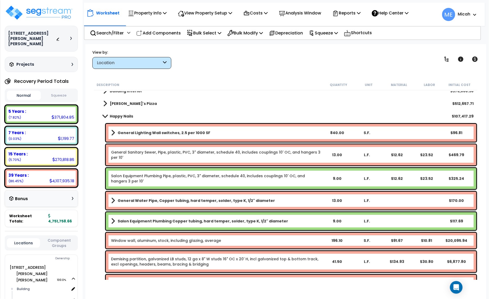
scroll to position [0, 0]
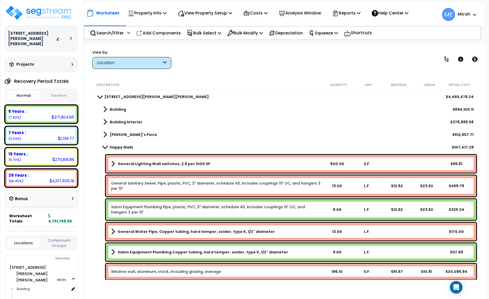
click at [106, 148] on span at bounding box center [104, 147] width 7 height 4
